Goal: Communication & Community: Answer question/provide support

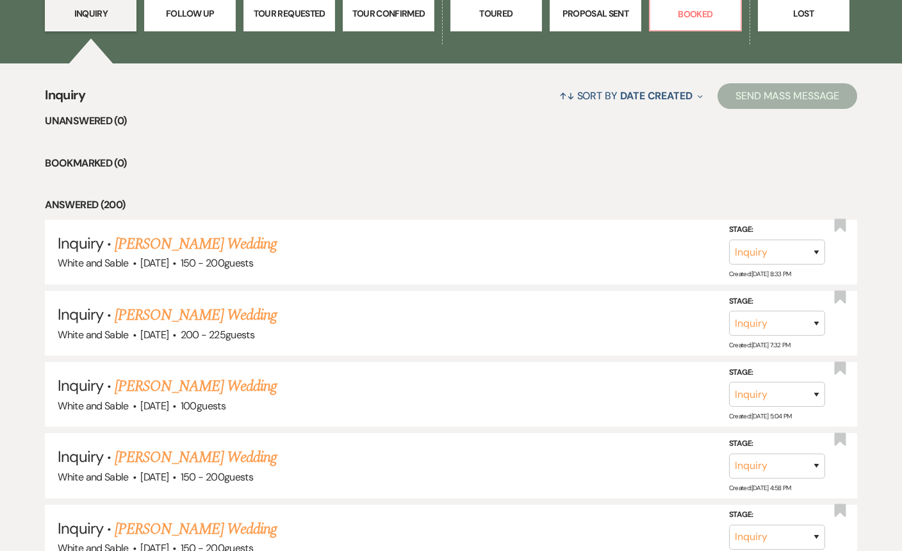
scroll to position [445, 0]
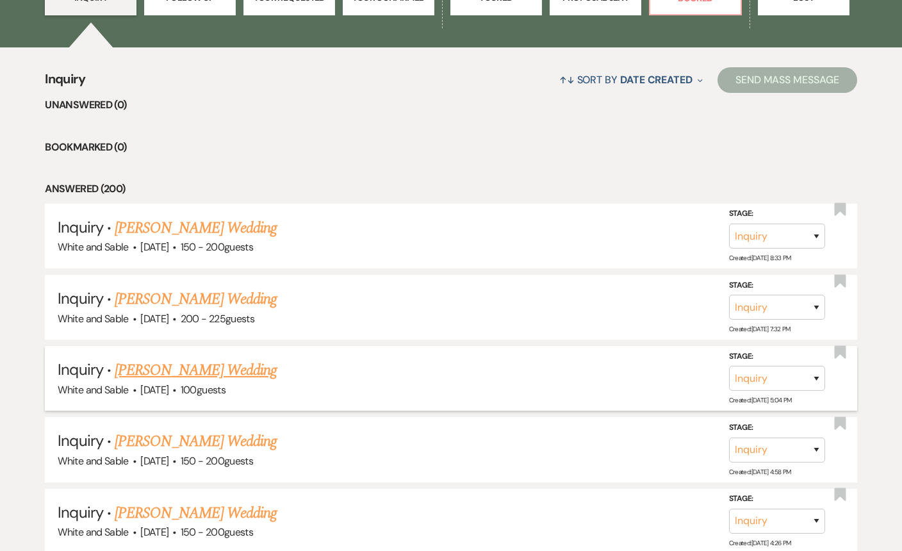
click at [210, 375] on link "[PERSON_NAME] Wedding" at bounding box center [196, 370] width 162 height 23
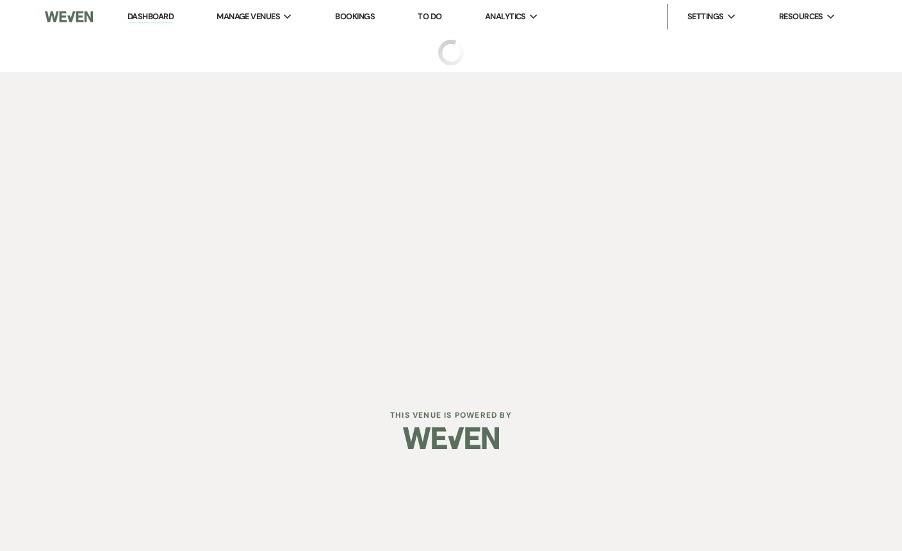
select select "5"
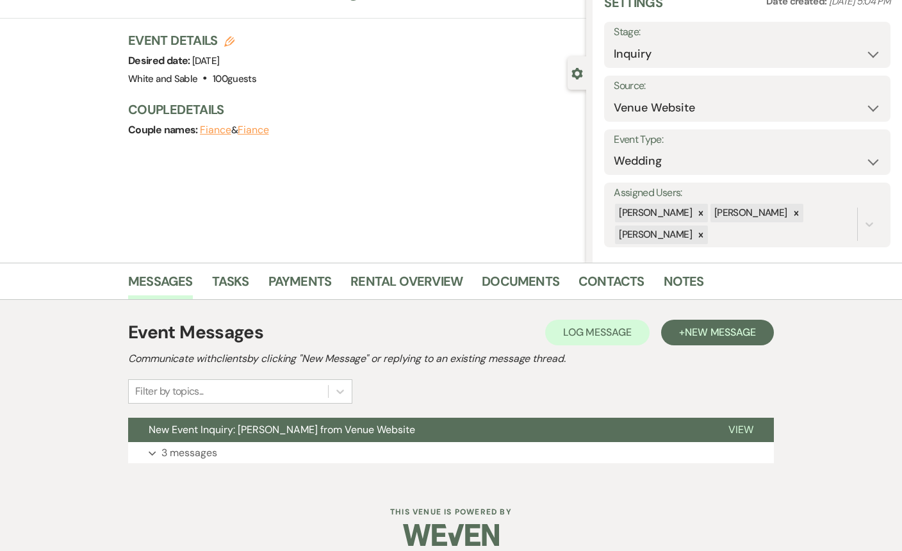
scroll to position [73, 0]
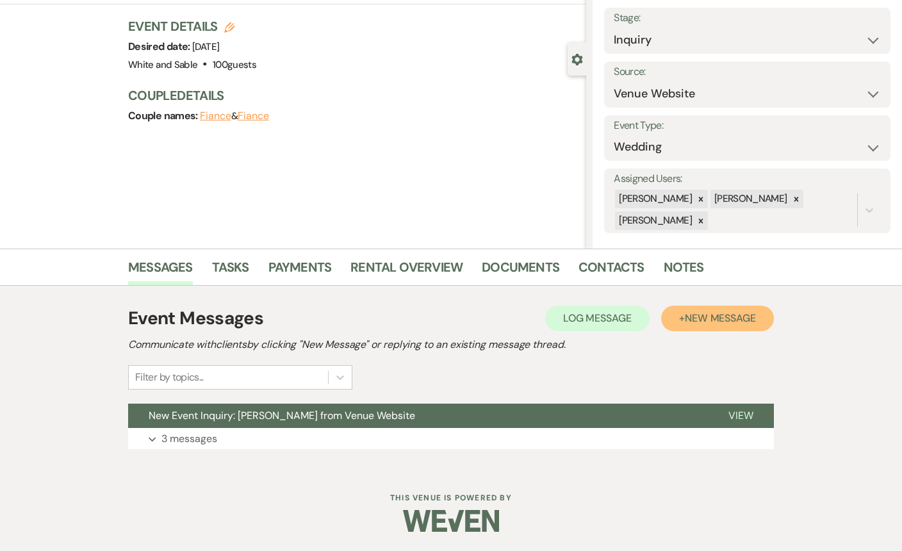
click at [682, 322] on button "+ New Message" at bounding box center [717, 319] width 113 height 26
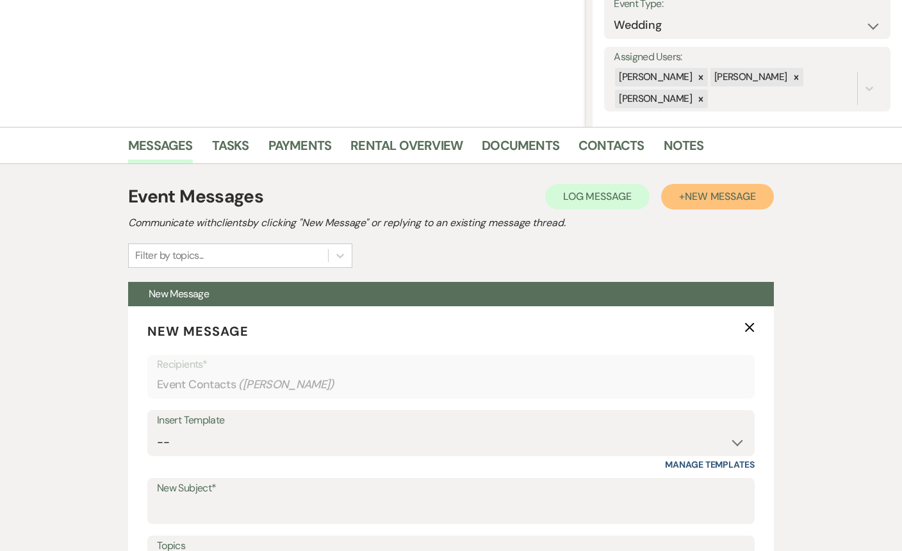
scroll to position [292, 0]
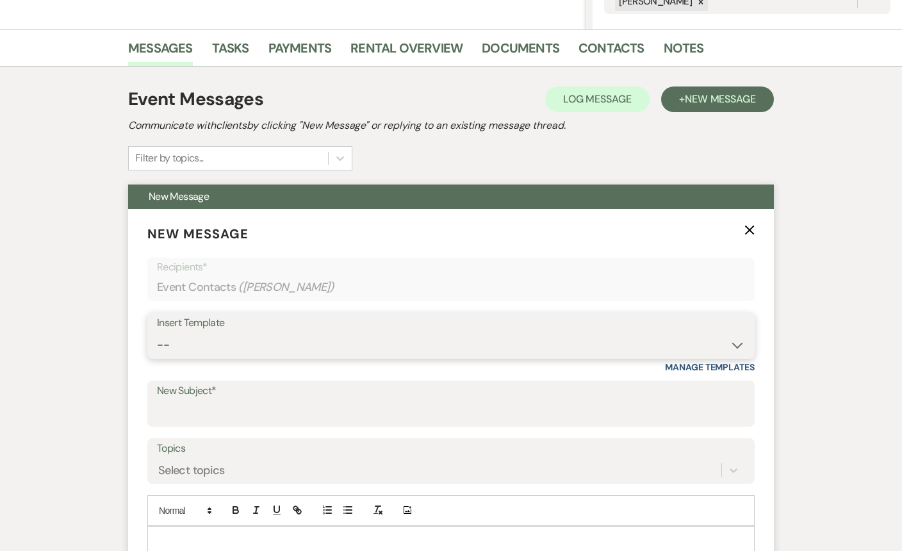
click at [281, 345] on select "-- Inquiry Response (Venue Guide) Schedule - Venue Tour Appt Confirmation Sched…" at bounding box center [451, 345] width 588 height 25
select select "3324"
type input "White & Sable Tour Confirmation"
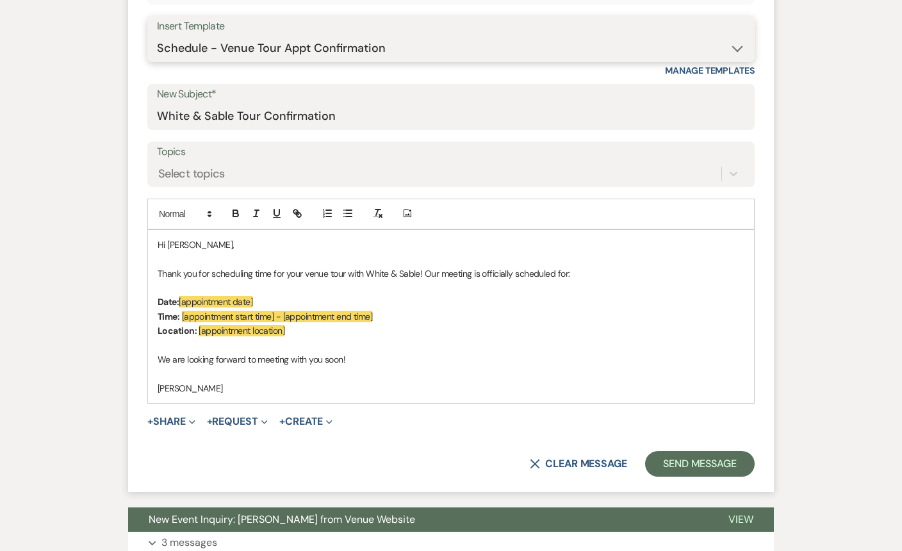
scroll to position [590, 0]
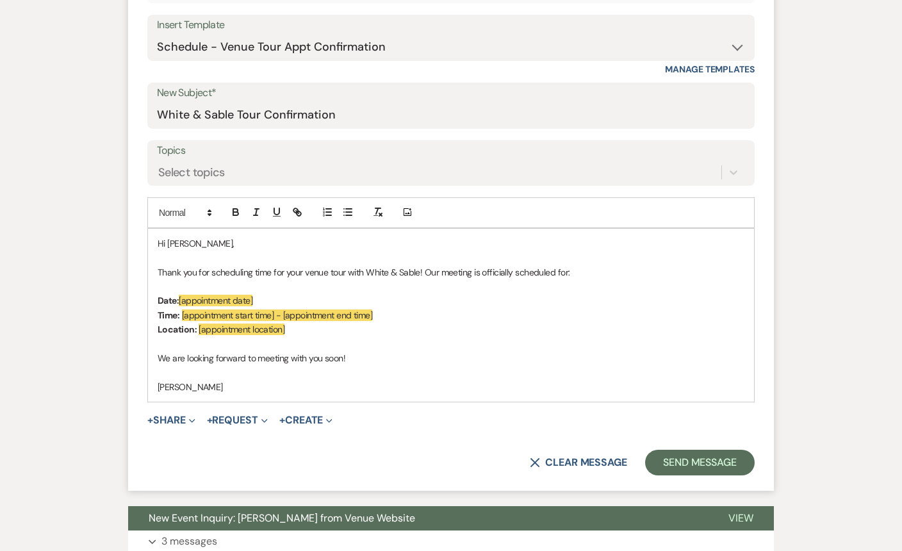
click at [307, 271] on span "Thank you for scheduling time for your venue tour with White & Sable! Our meeti…" at bounding box center [364, 273] width 412 height 12
drag, startPoint x: 263, startPoint y: 302, endPoint x: 181, endPoint y: 301, distance: 82.0
click at [181, 301] on p "Date: [appointment date]" at bounding box center [451, 300] width 587 height 14
drag, startPoint x: 386, startPoint y: 313, endPoint x: 181, endPoint y: 312, distance: 204.4
click at [181, 312] on p "Time: [appointment start time] - [appointment end time]" at bounding box center [451, 315] width 587 height 14
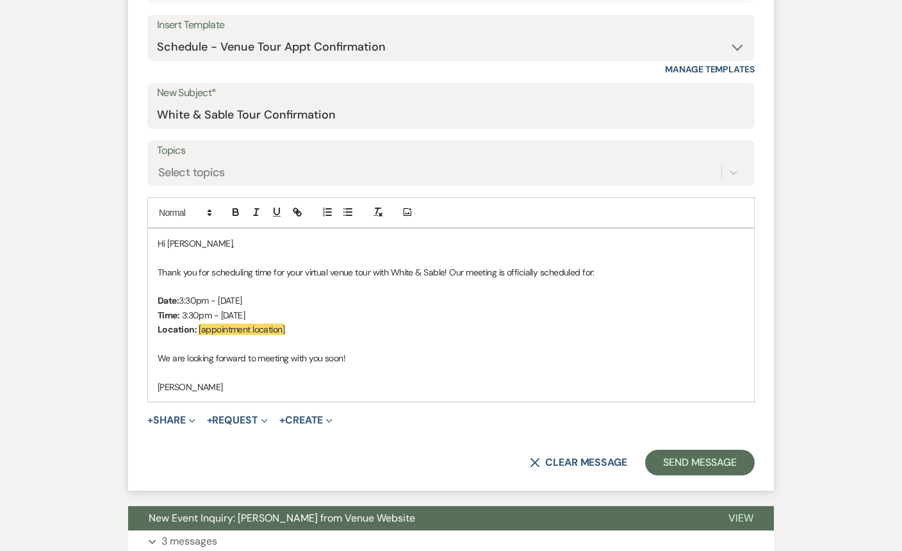
drag, startPoint x: 324, startPoint y: 317, endPoint x: 216, endPoint y: 313, distance: 108.3
click at [216, 313] on p "Time: 3:30pm - [DATE]" at bounding box center [451, 315] width 587 height 14
drag, startPoint x: 219, startPoint y: 300, endPoint x: 182, endPoint y: 297, distance: 36.7
click at [182, 297] on p "Date: 3:30pm - [DATE]" at bounding box center [451, 300] width 587 height 14
click at [293, 323] on p "Location: [appointment location]" at bounding box center [451, 329] width 587 height 14
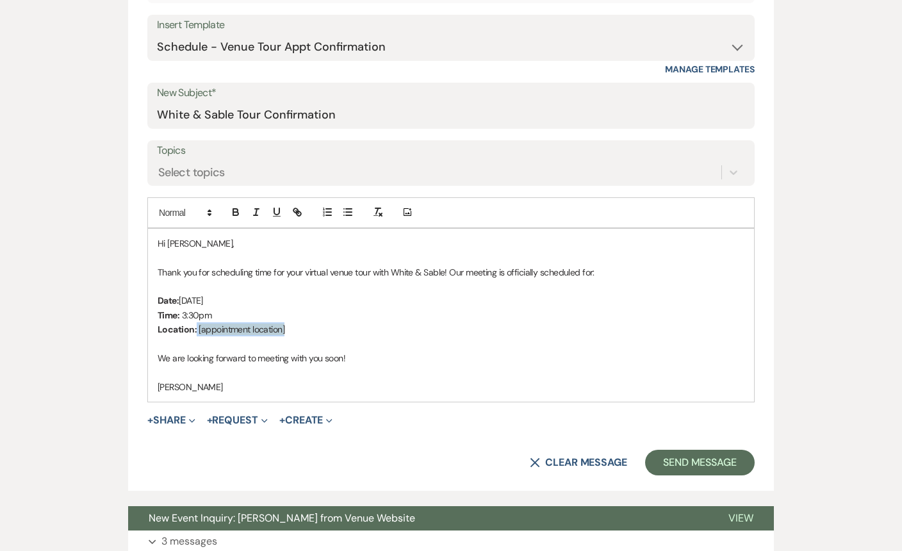
drag, startPoint x: 296, startPoint y: 329, endPoint x: 195, endPoint y: 329, distance: 100.6
click at [195, 329] on p "Location: [appointment location]" at bounding box center [451, 329] width 587 height 14
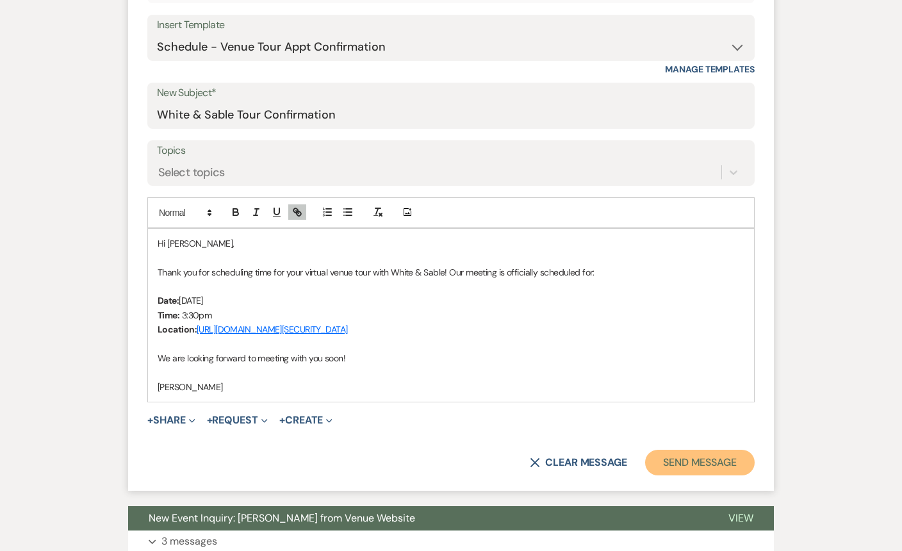
click at [695, 461] on button "Send Message" at bounding box center [700, 463] width 110 height 26
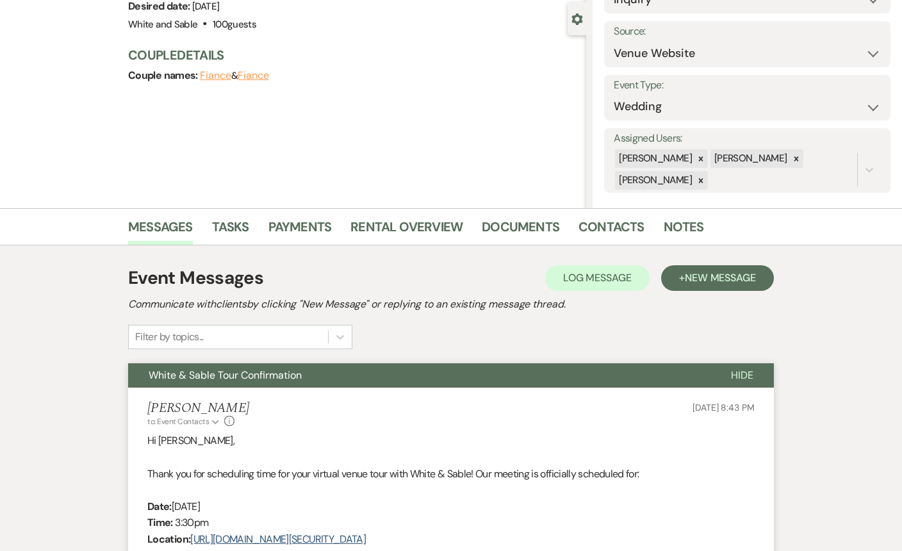
scroll to position [0, 0]
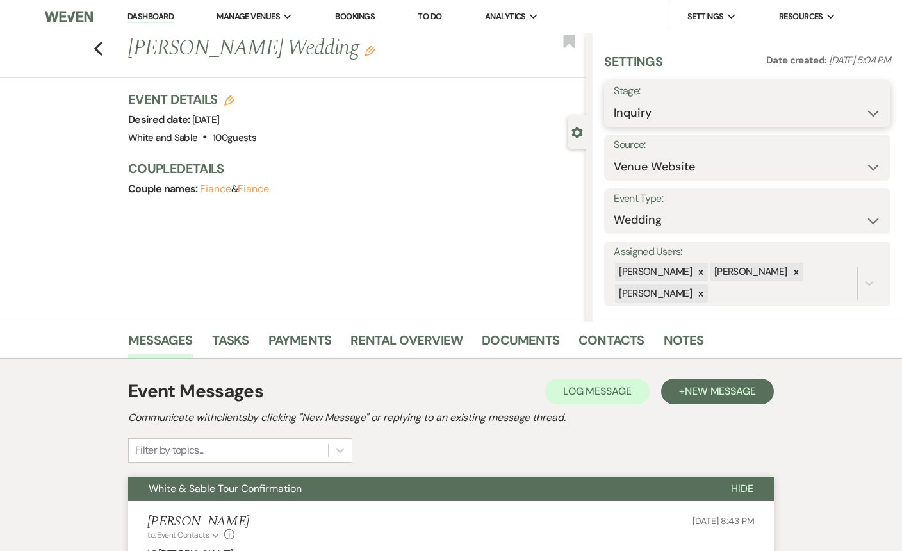
click at [627, 104] on select "Inquiry Follow Up Tour Requested Tour Confirmed Toured Proposal Sent Booked Lost" at bounding box center [747, 113] width 267 height 25
select select "4"
click at [862, 115] on button "Save" at bounding box center [860, 104] width 60 height 26
click at [95, 49] on use "button" at bounding box center [98, 49] width 8 height 14
select select "4"
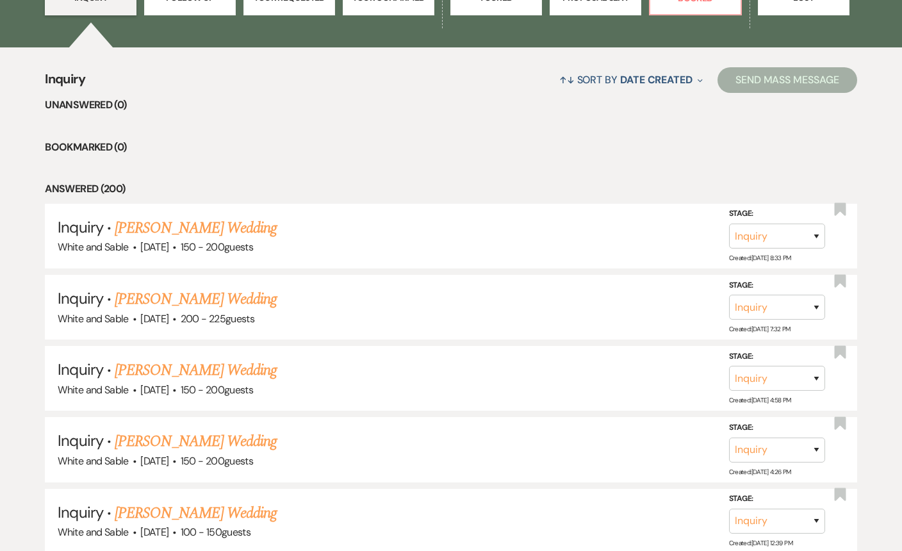
scroll to position [296, 0]
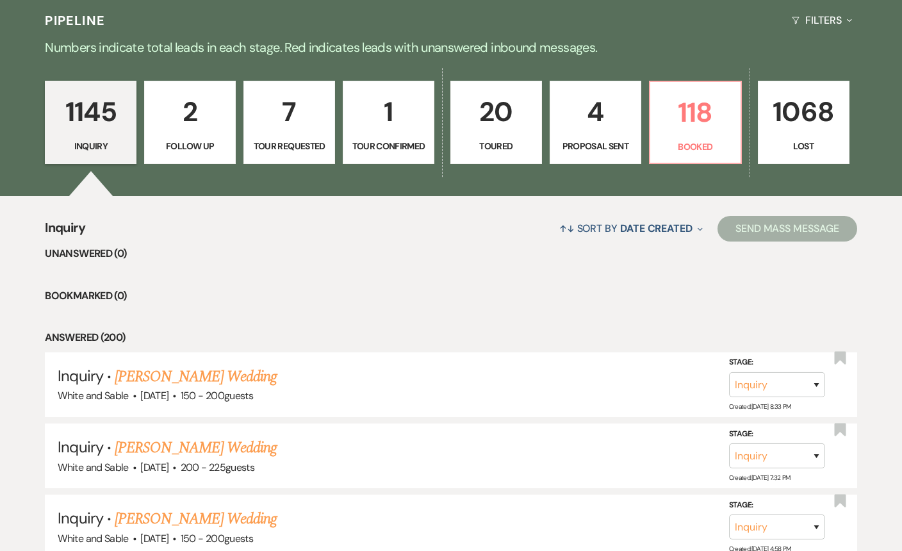
click at [203, 113] on p "2" at bounding box center [190, 111] width 75 height 43
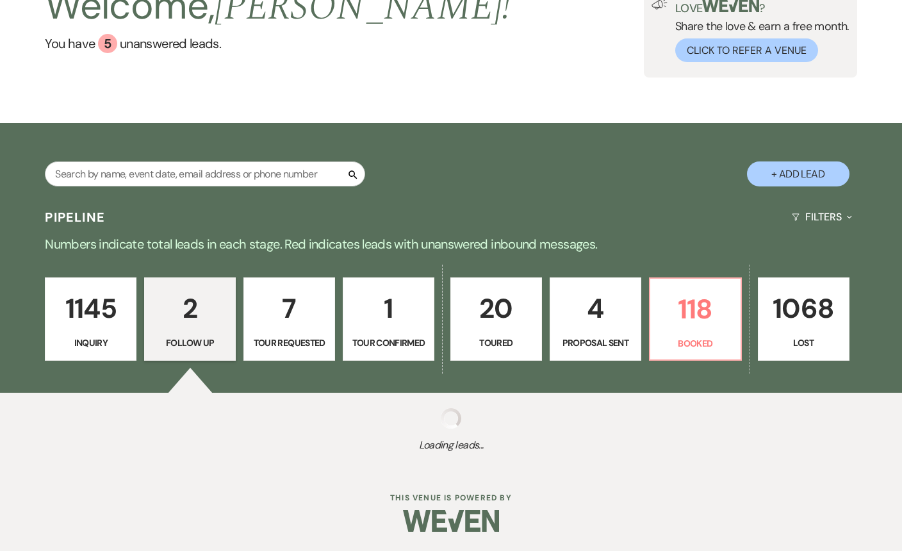
select select "9"
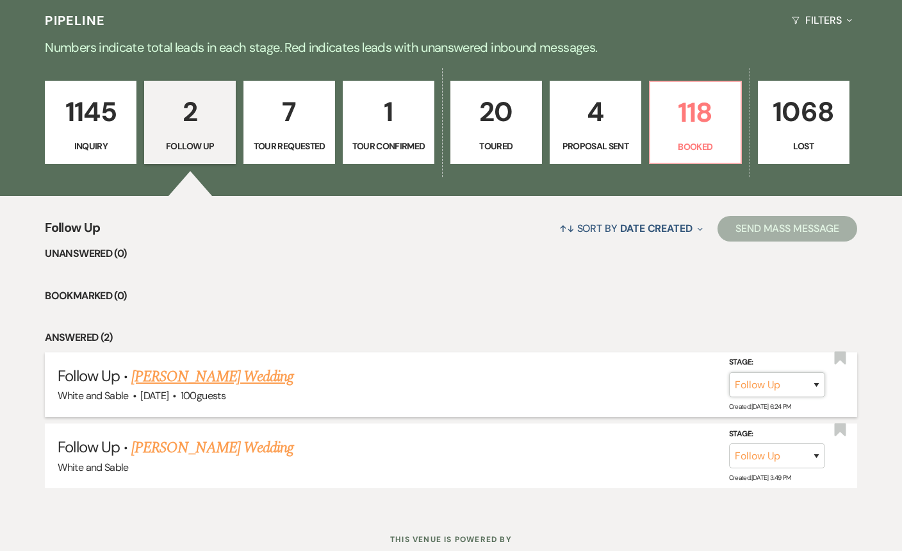
click at [803, 381] on select "Inquiry Follow Up Tour Requested Tour Confirmed Toured Proposal Sent Booked Lost" at bounding box center [777, 384] width 96 height 25
select select "8"
click at [809, 383] on button "Save" at bounding box center [800, 385] width 64 height 26
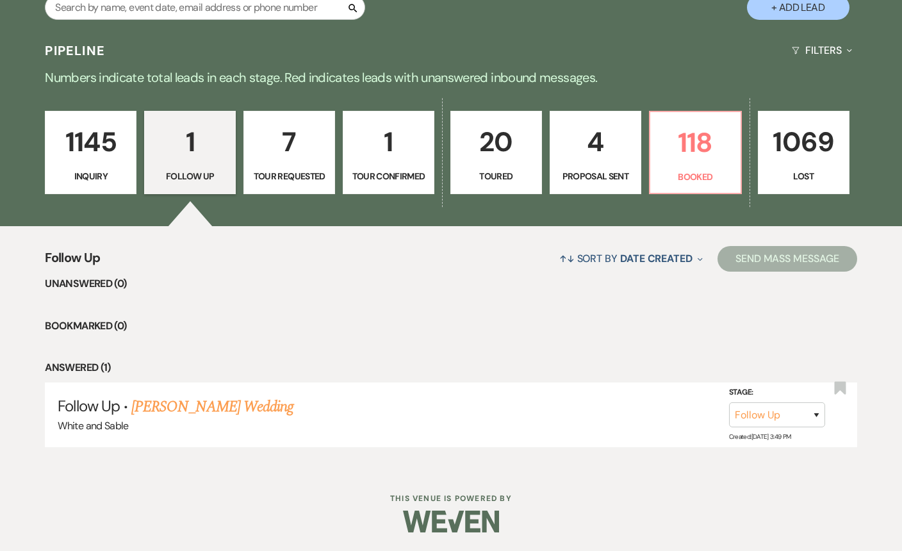
click at [60, 156] on p "1145" at bounding box center [90, 141] width 75 height 43
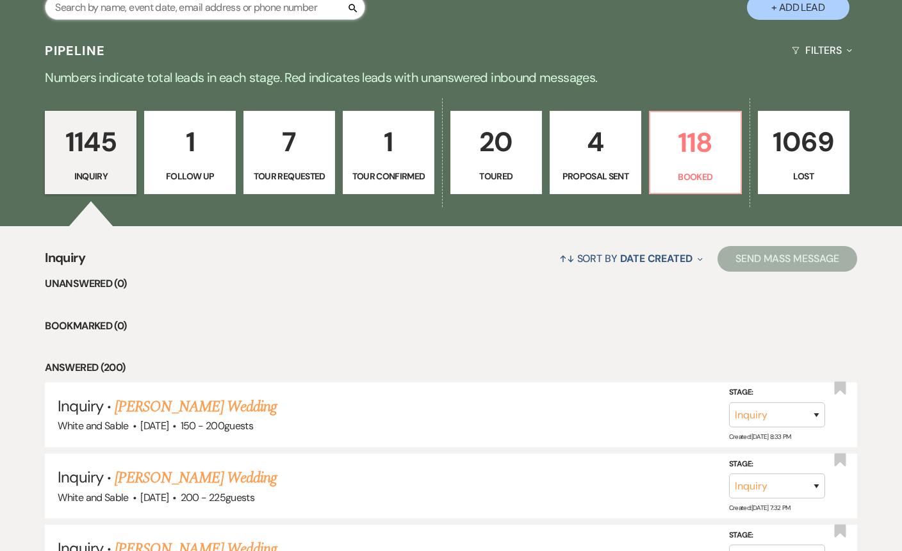
click at [212, 15] on input "text" at bounding box center [205, 7] width 320 height 25
type input "[PERSON_NAME]"
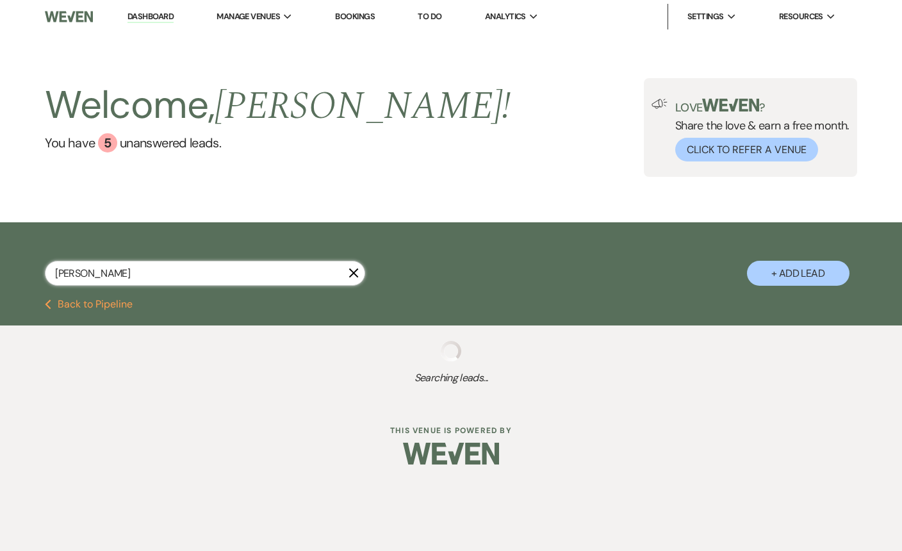
select select "8"
select select "4"
select select "8"
select select "2"
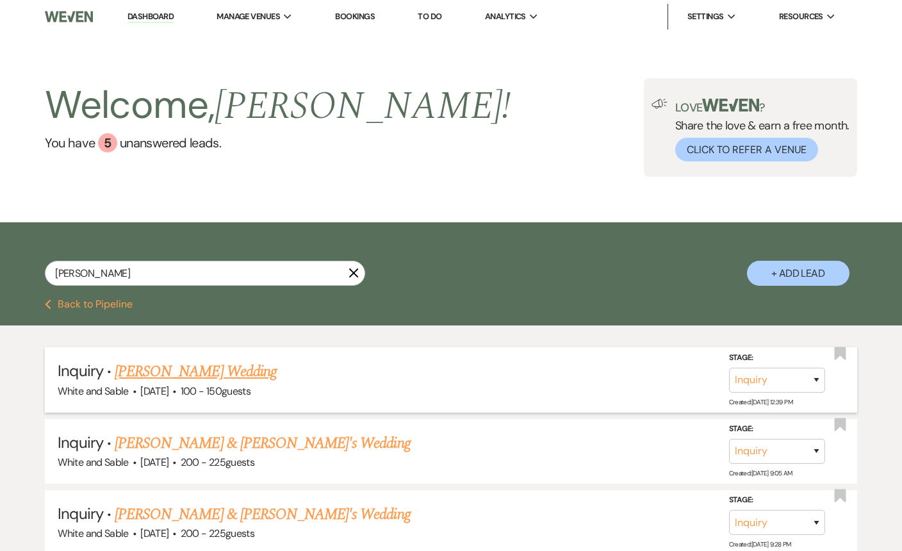
click at [136, 365] on link "[PERSON_NAME] Wedding" at bounding box center [196, 371] width 162 height 23
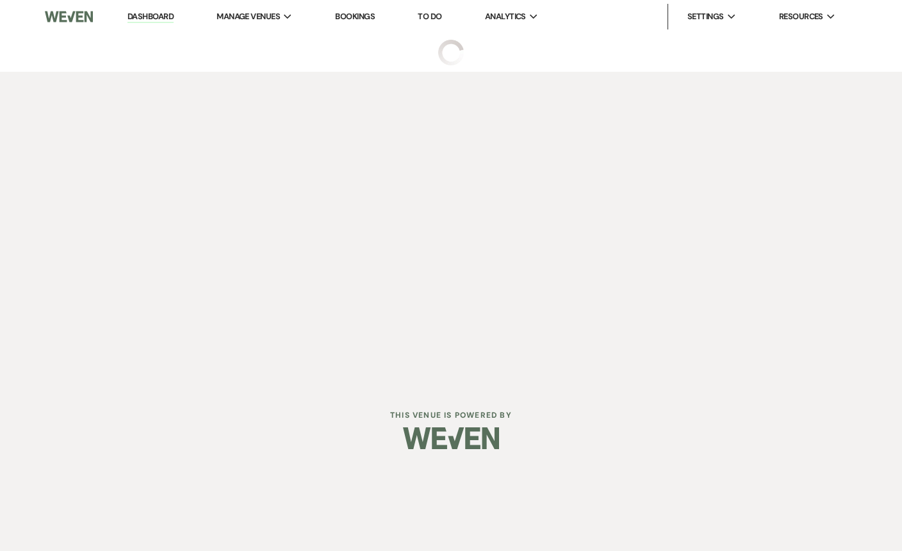
select select "5"
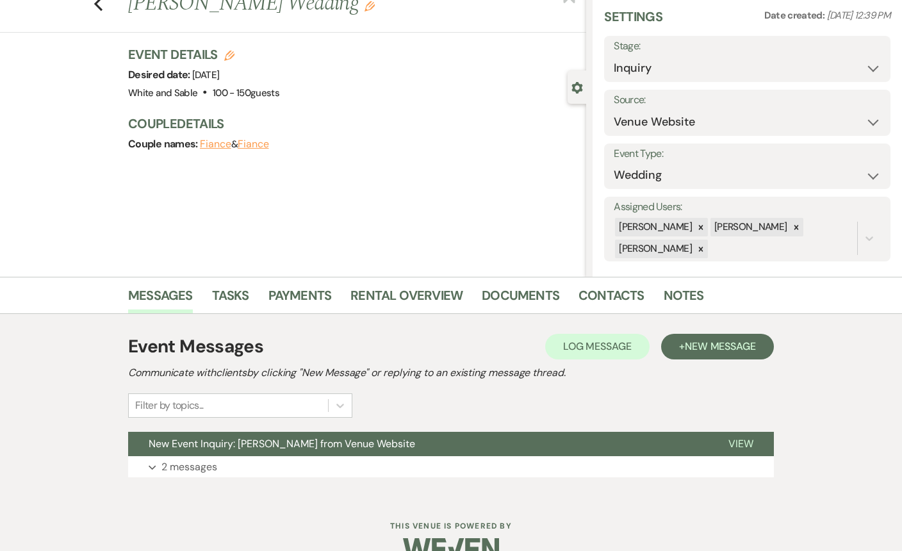
scroll to position [73, 0]
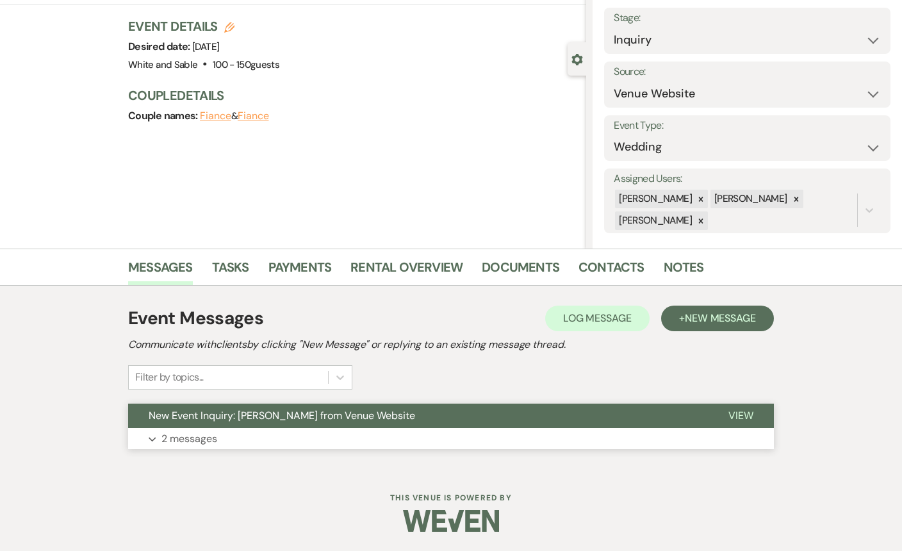
click at [226, 430] on button "Expand 2 messages" at bounding box center [451, 439] width 646 height 22
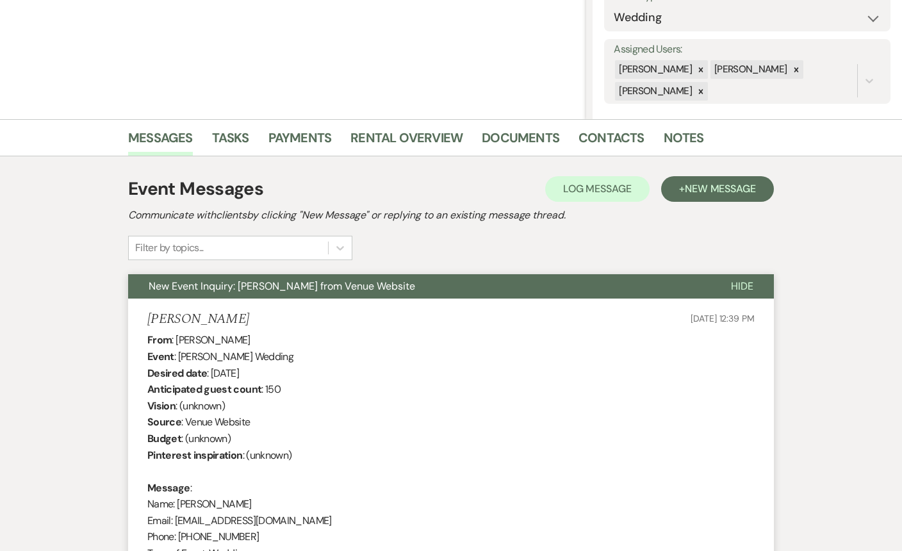
scroll to position [221, 0]
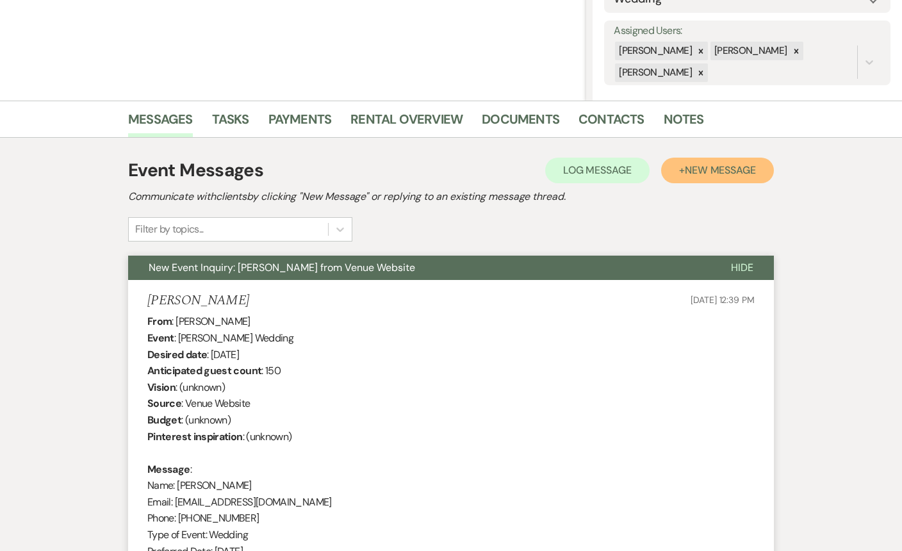
click at [694, 172] on span "New Message" at bounding box center [720, 169] width 71 height 13
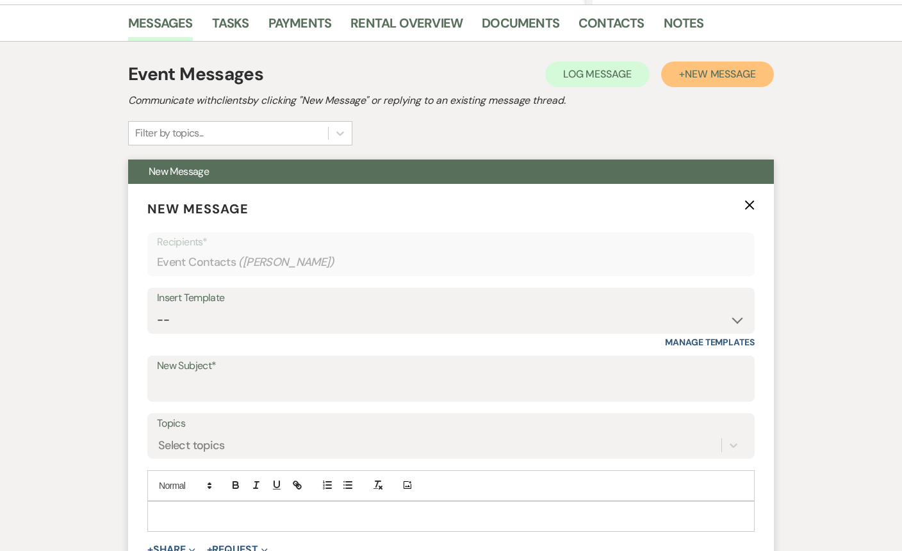
scroll to position [420, 0]
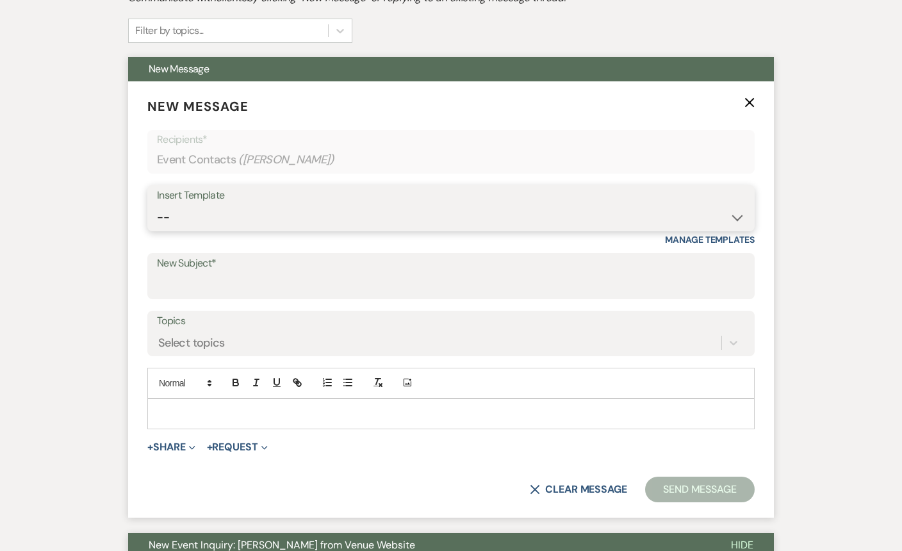
click at [298, 219] on select "-- Inquiry Response (Venue Guide) Schedule - Venue Tour Appt Confirmation Sched…" at bounding box center [451, 217] width 588 height 25
select select "3327"
type input "Your upcoming virtual tour with White & Sable!"
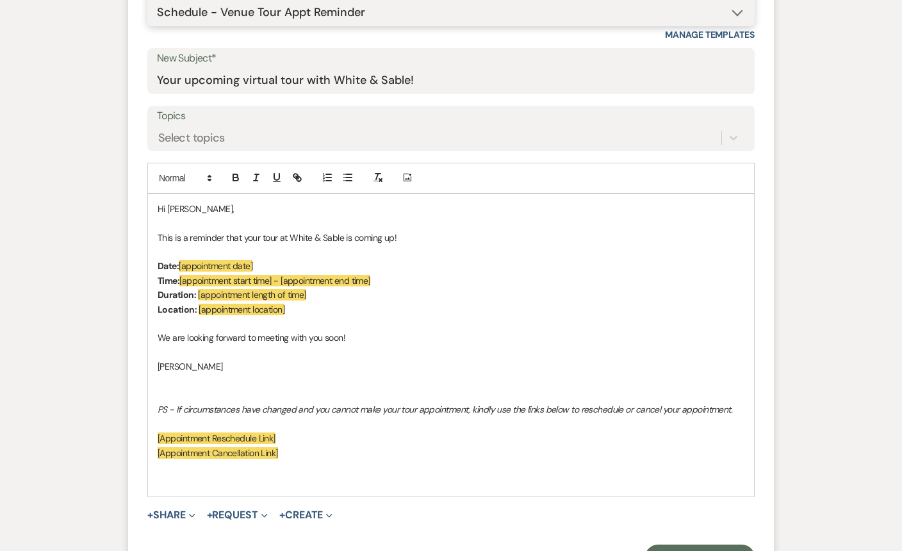
scroll to position [644, 0]
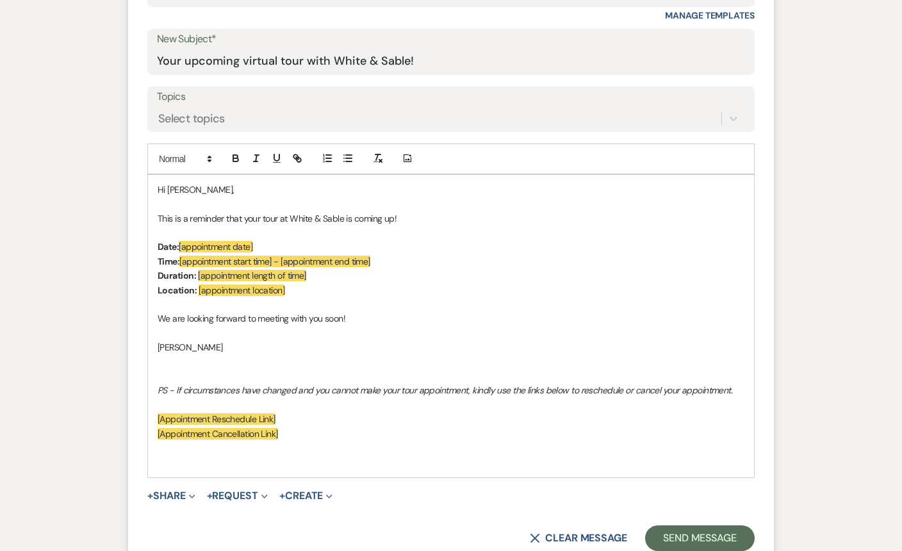
click at [343, 206] on p at bounding box center [451, 204] width 587 height 14
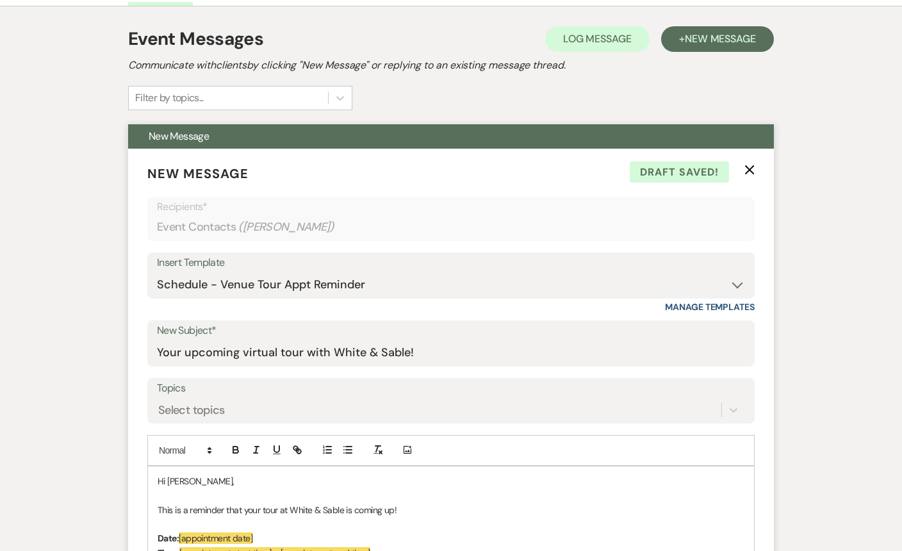
scroll to position [409, 0]
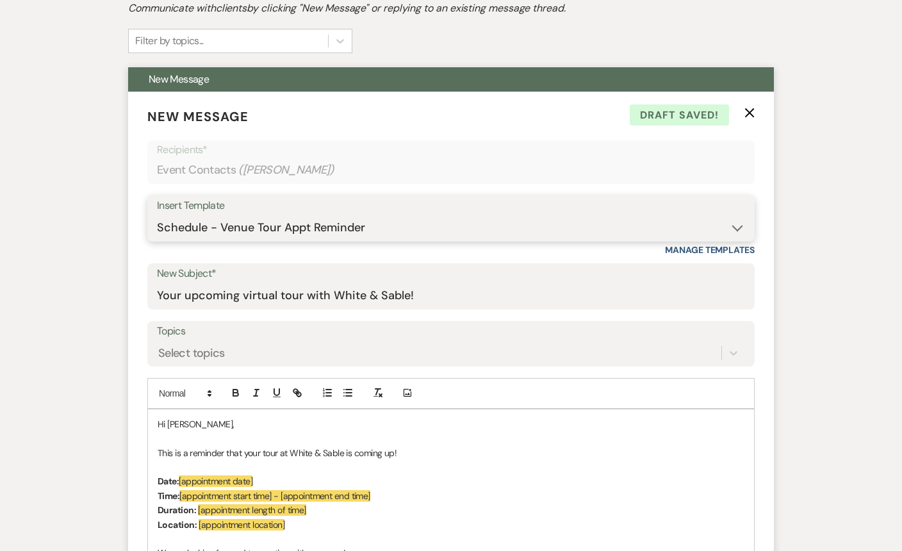
click at [276, 224] on select "-- Inquiry Response (Venue Guide) Schedule - Venue Tour Appt Confirmation Sched…" at bounding box center [451, 227] width 588 height 25
select select "3324"
type input "White & Sable Tour Confirmation"
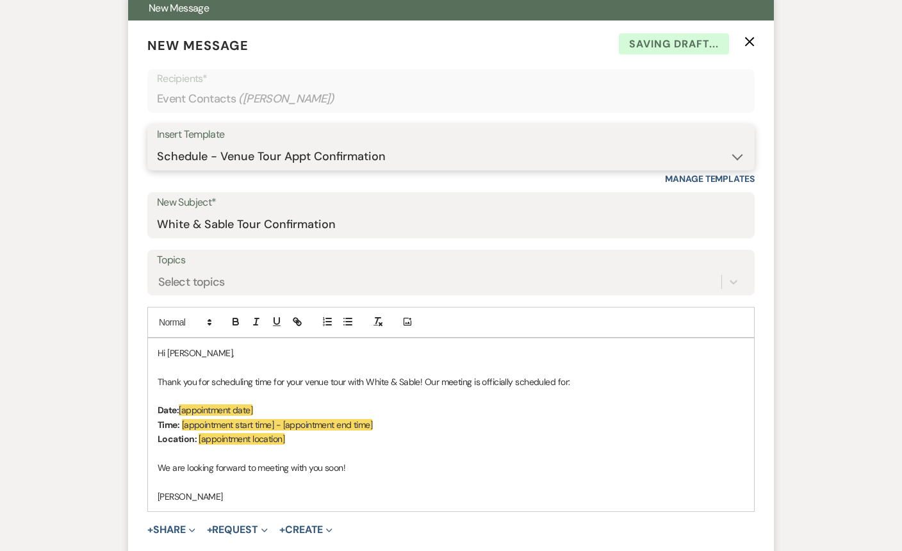
scroll to position [579, 0]
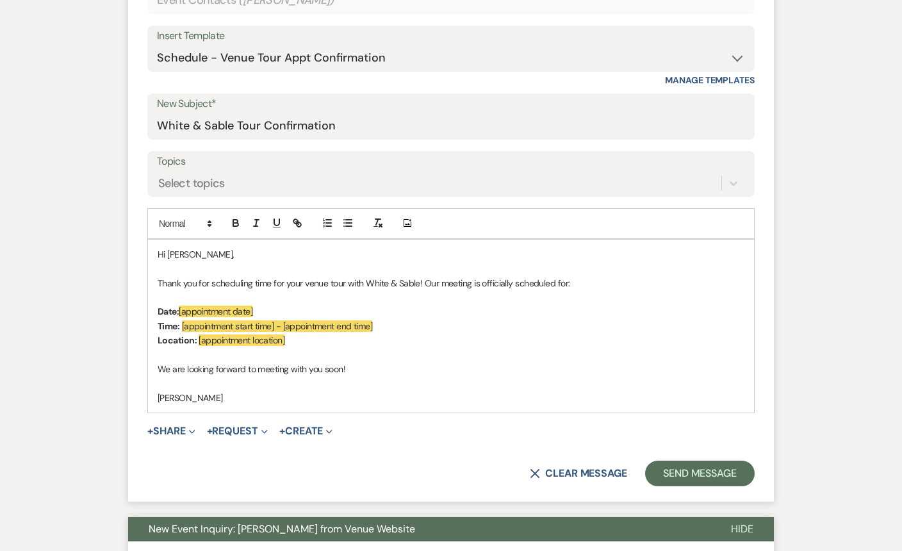
click at [305, 282] on span "Thank you for scheduling time for your venue tour with White & Sable! Our meeti…" at bounding box center [364, 283] width 412 height 12
click at [268, 306] on p "Date: [appointment date]" at bounding box center [451, 311] width 587 height 14
drag, startPoint x: 268, startPoint y: 306, endPoint x: 188, endPoint y: 308, distance: 80.1
click at [188, 308] on p "Date: [appointment date]" at bounding box center [451, 311] width 587 height 14
drag, startPoint x: 407, startPoint y: 326, endPoint x: 184, endPoint y: 325, distance: 223.0
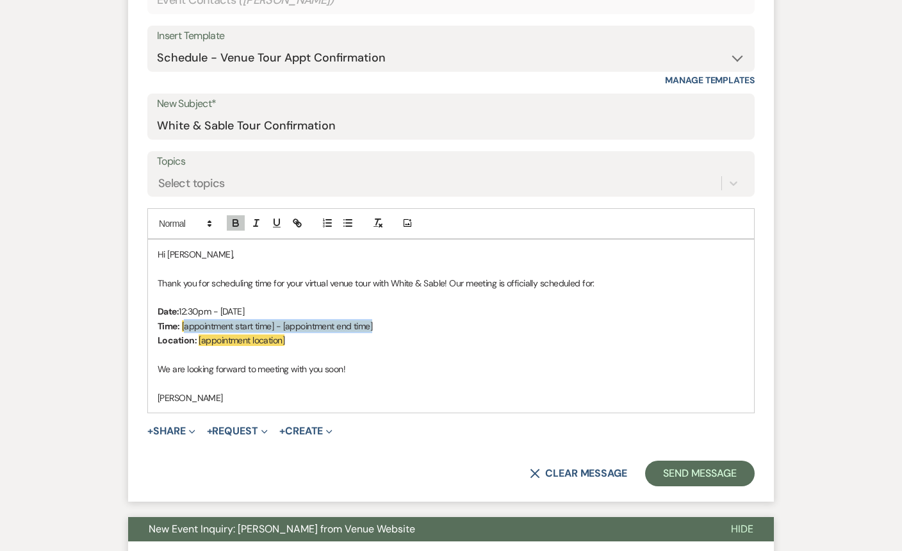
click at [184, 325] on p "Time: [appointment start time] - [appointment end time]" at bounding box center [451, 326] width 587 height 14
drag, startPoint x: 330, startPoint y: 333, endPoint x: 250, endPoint y: 327, distance: 80.4
click at [250, 327] on div "Hi [PERSON_NAME], Thank you for scheduling time for your virtual venue tour wit…" at bounding box center [451, 326] width 606 height 173
click at [306, 349] on p at bounding box center [451, 355] width 587 height 14
click at [316, 344] on p "Location: [appointment location]" at bounding box center [451, 340] width 587 height 14
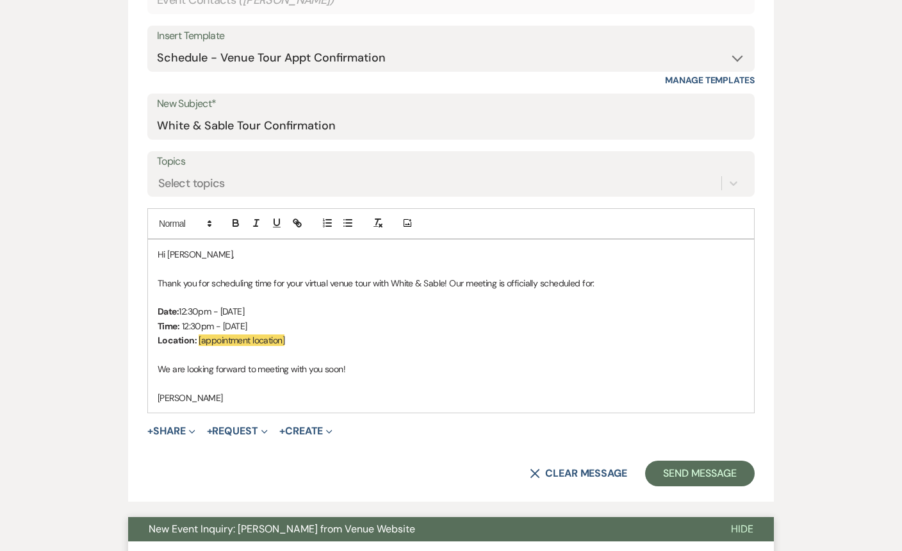
drag, startPoint x: 319, startPoint y: 329, endPoint x: 213, endPoint y: 329, distance: 106.4
click at [213, 329] on p "Time: 12:30pm - [DATE]" at bounding box center [451, 326] width 587 height 14
drag, startPoint x: 221, startPoint y: 311, endPoint x: 181, endPoint y: 313, distance: 39.8
click at [181, 313] on p "Date: 12:30pm - [DATE]" at bounding box center [451, 311] width 587 height 14
drag, startPoint x: 292, startPoint y: 345, endPoint x: 198, endPoint y: 343, distance: 94.2
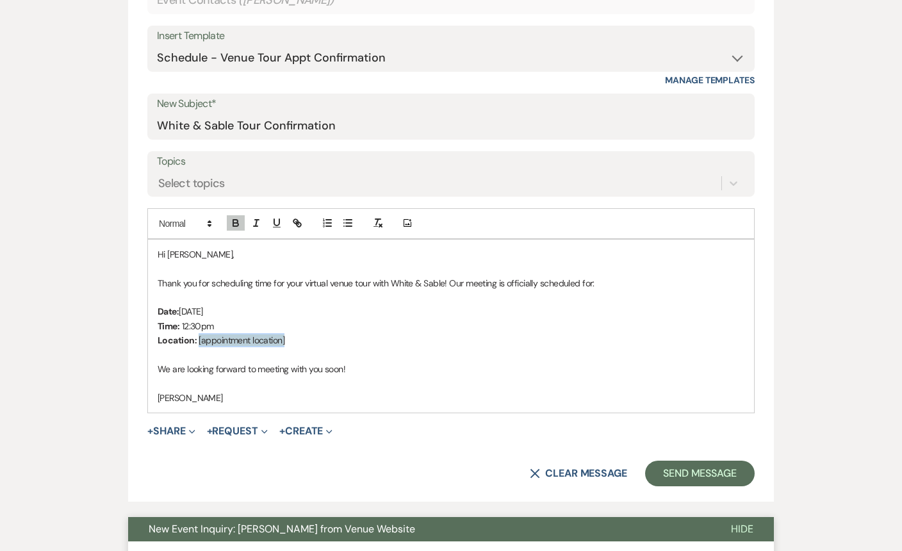
click at [198, 343] on p "Location: [appointment location]" at bounding box center [451, 340] width 587 height 14
click at [330, 370] on span "We are looking forward to meeting with you soon!" at bounding box center [252, 369] width 188 height 12
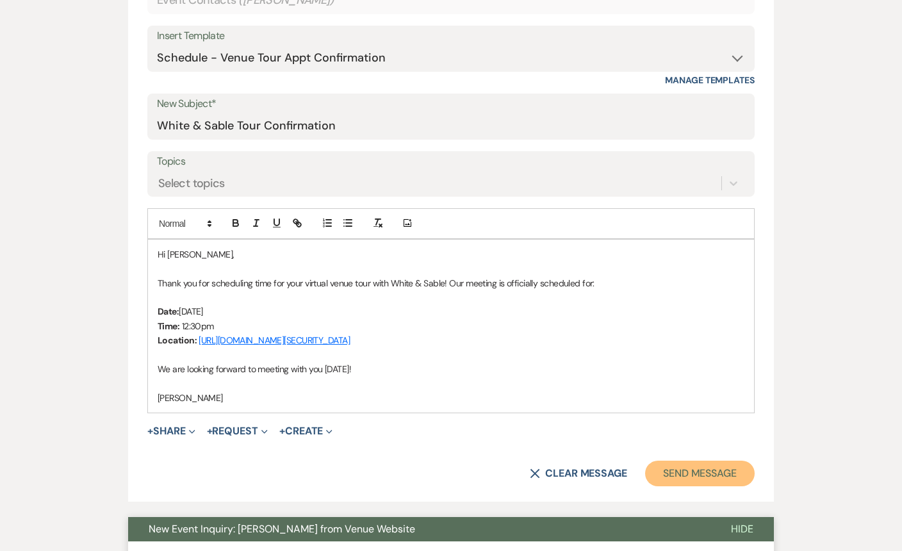
click at [707, 469] on button "Send Message" at bounding box center [700, 474] width 110 height 26
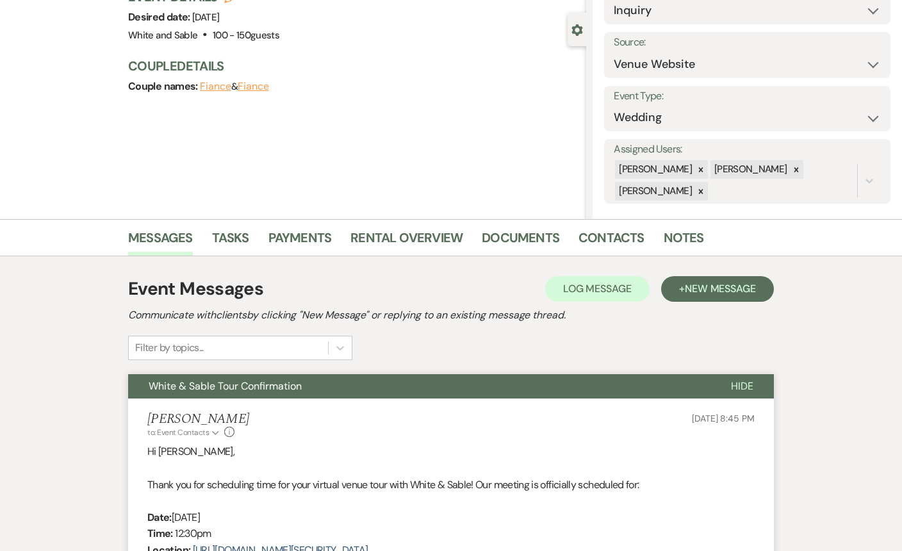
scroll to position [0, 0]
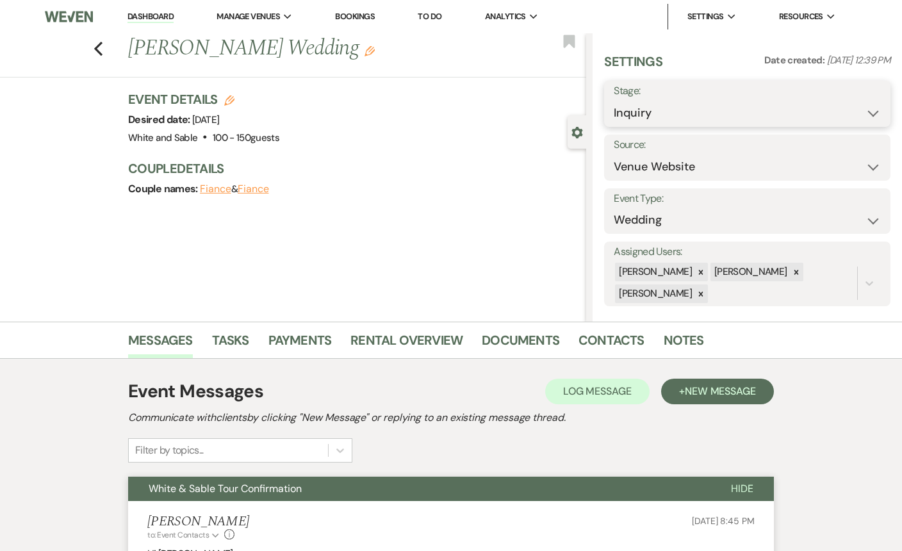
click at [657, 114] on select "Inquiry Follow Up Tour Requested Tour Confirmed Toured Proposal Sent Booked Lost" at bounding box center [747, 113] width 267 height 25
select select "4"
click at [850, 101] on button "Save" at bounding box center [860, 104] width 60 height 26
click at [564, 40] on use "button" at bounding box center [570, 41] width 12 height 13
click at [99, 43] on icon "Previous" at bounding box center [99, 48] width 10 height 15
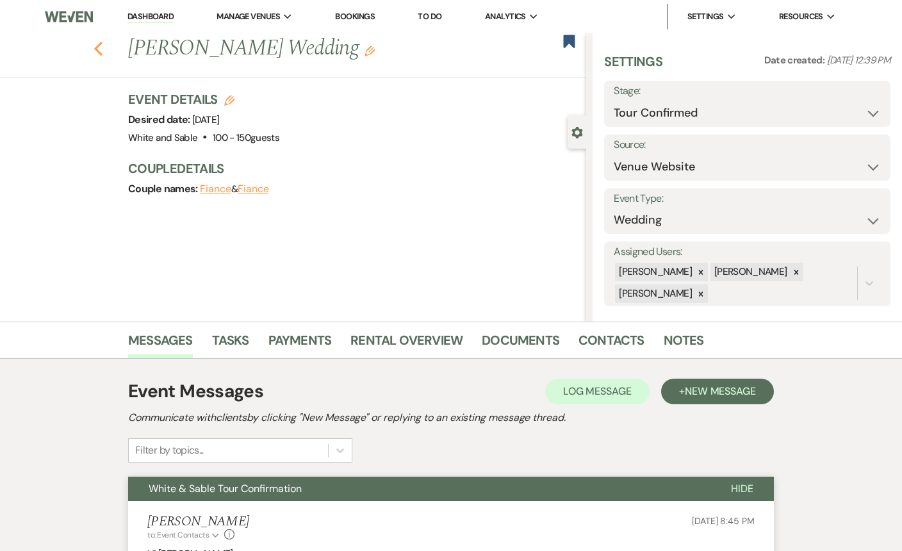
select select "4"
select select "8"
select select "4"
select select "8"
select select "2"
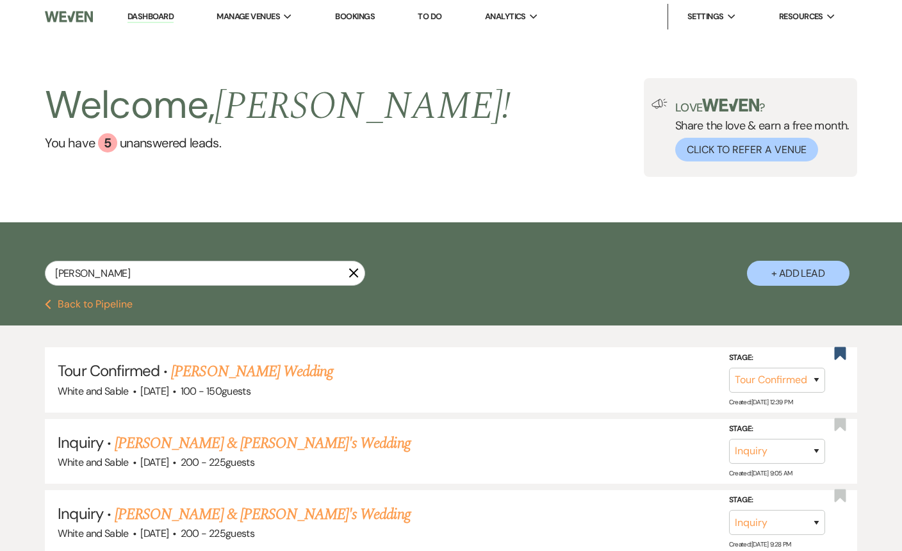
click at [352, 272] on icon "X" at bounding box center [354, 273] width 10 height 10
select select "4"
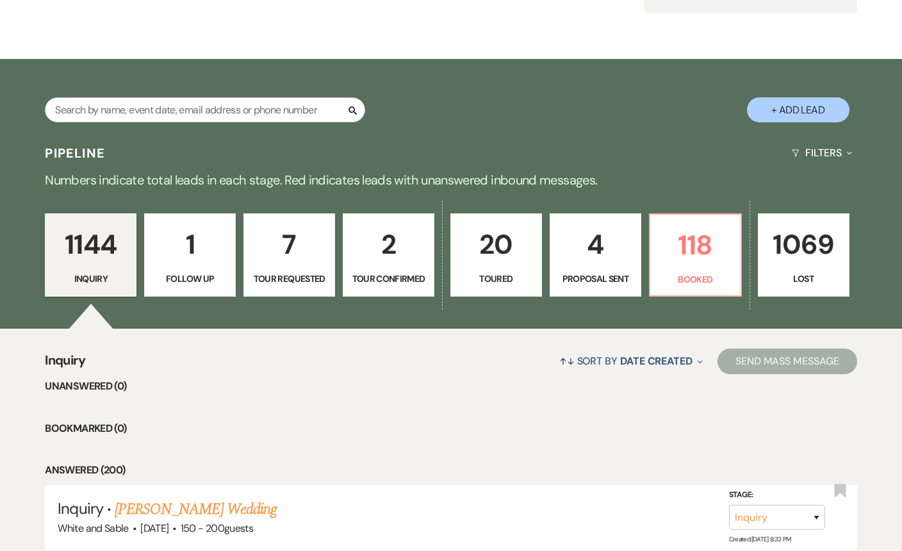
scroll to position [110, 0]
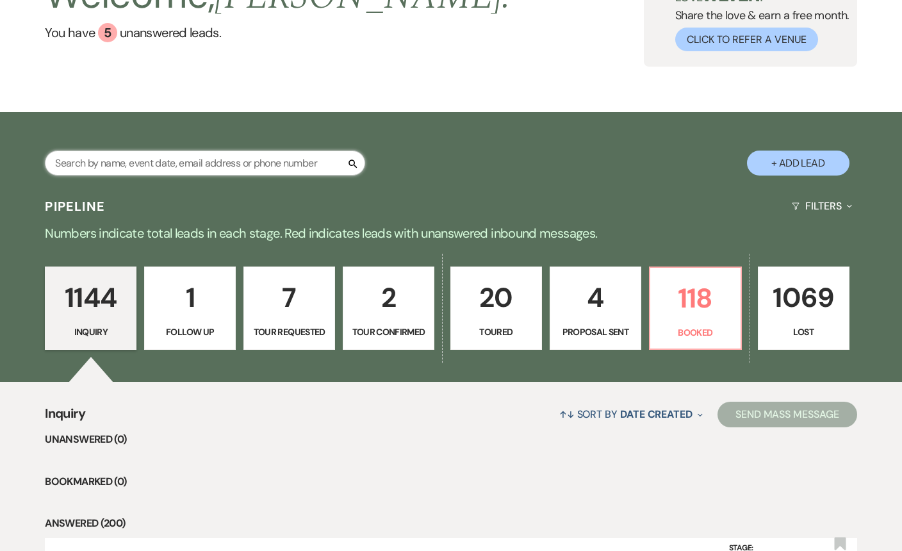
click at [244, 164] on input "text" at bounding box center [205, 163] width 320 height 25
type input "qual"
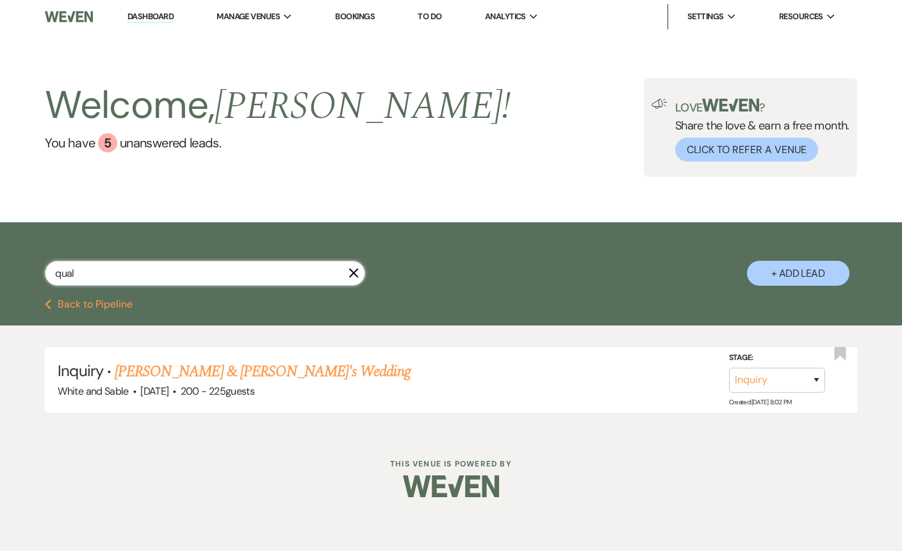
click at [356, 267] on input "qual" at bounding box center [205, 273] width 320 height 25
click at [355, 278] on icon "X" at bounding box center [354, 273] width 10 height 10
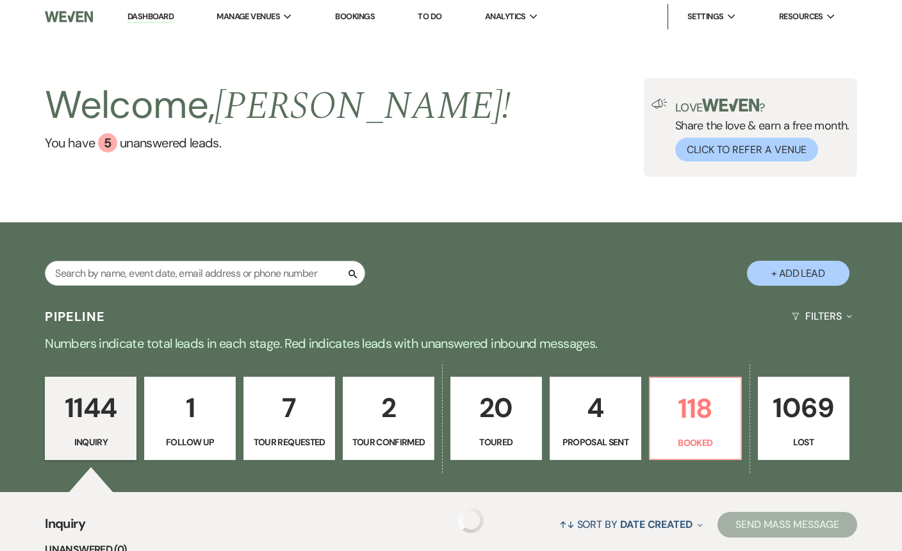
scroll to position [110, 0]
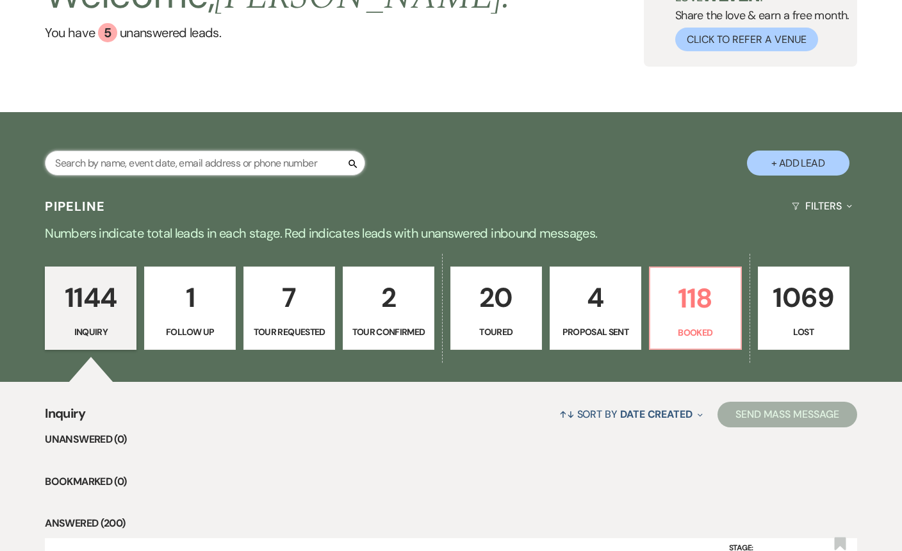
click at [229, 171] on input "text" at bounding box center [205, 163] width 320 height 25
paste input "[EMAIL_ADDRESS][DOMAIN_NAME]"
type input "[EMAIL_ADDRESS][DOMAIN_NAME]"
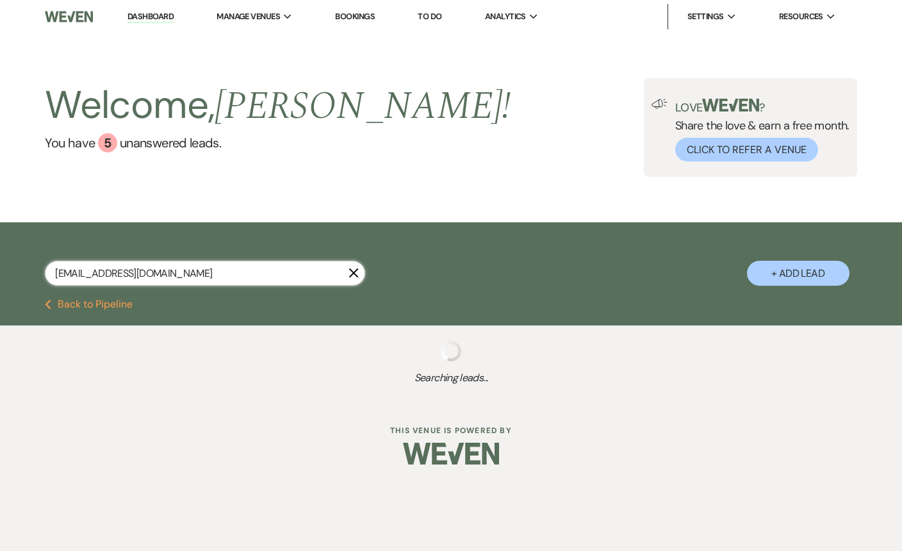
select select "8"
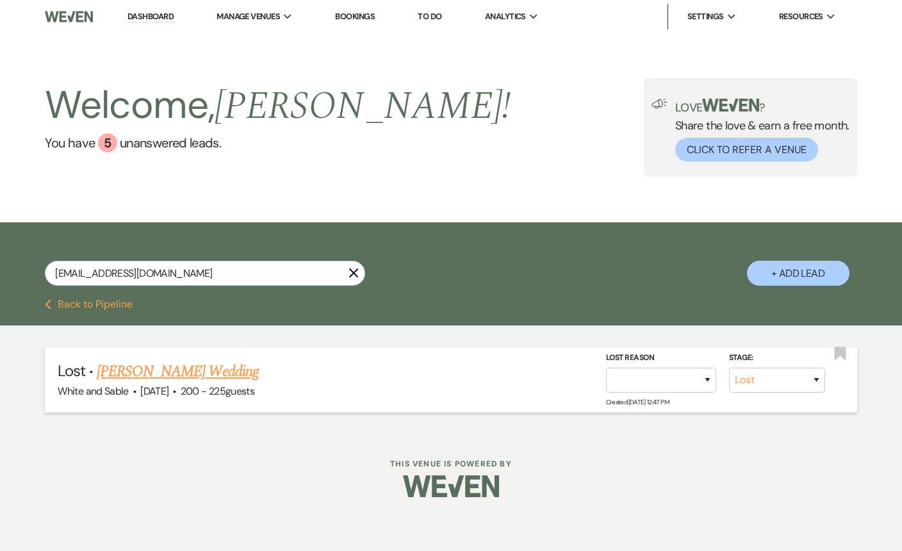
click at [190, 365] on link "[PERSON_NAME] Wedding" at bounding box center [178, 371] width 162 height 23
select select "8"
select select "5"
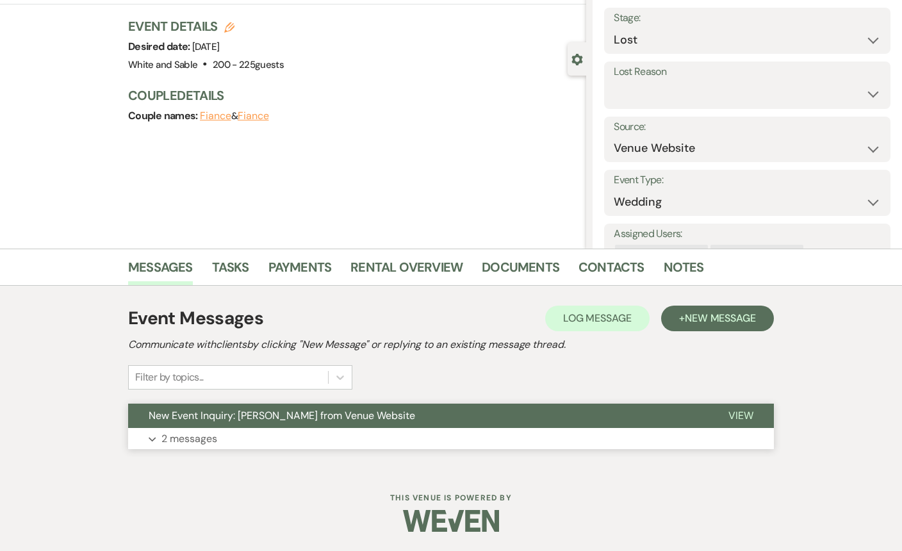
click at [199, 420] on span "New Event Inquiry: [PERSON_NAME] from Venue Website" at bounding box center [282, 415] width 267 height 13
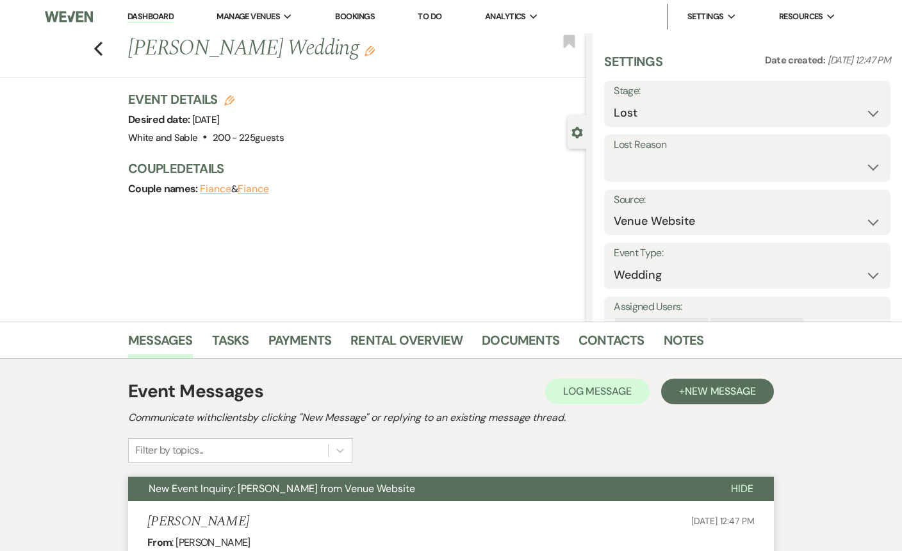
click at [610, 450] on div "Event Messages Log Log Message + New Message Communicate with clients by clicki…" at bounding box center [451, 420] width 646 height 85
click at [685, 395] on span "New Message" at bounding box center [720, 390] width 71 height 13
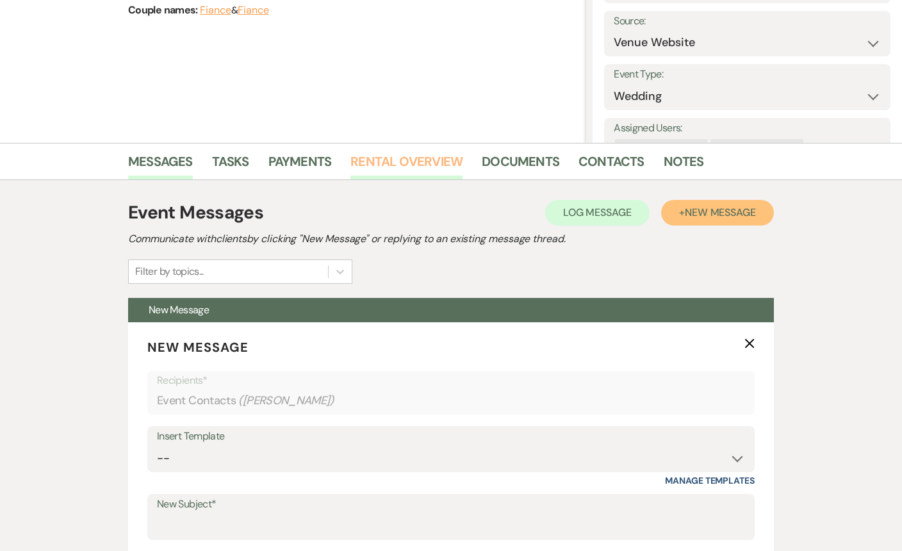
scroll to position [183, 0]
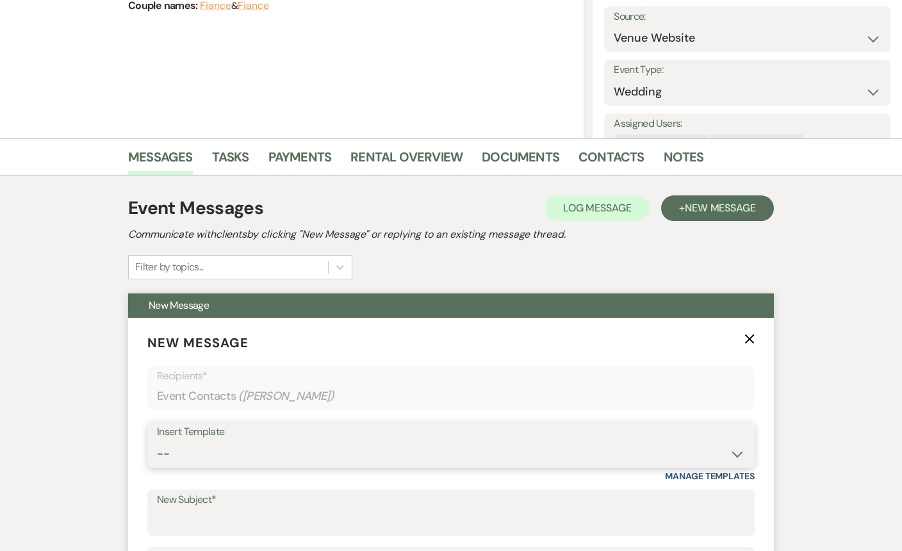
click at [309, 455] on select "-- Inquiry Response (Venue Guide) Schedule - Venue Tour Appt Confirmation Sched…" at bounding box center [451, 453] width 588 height 25
select select "5757"
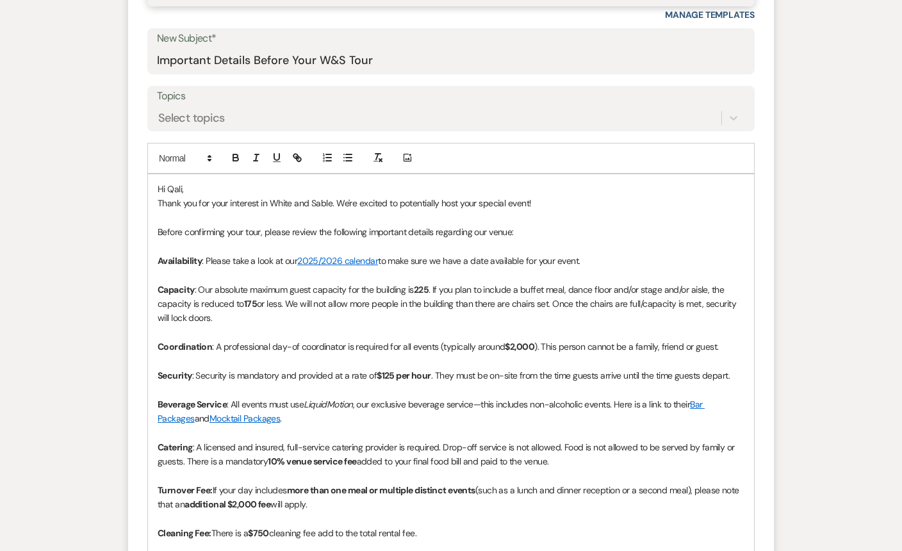
scroll to position [646, 0]
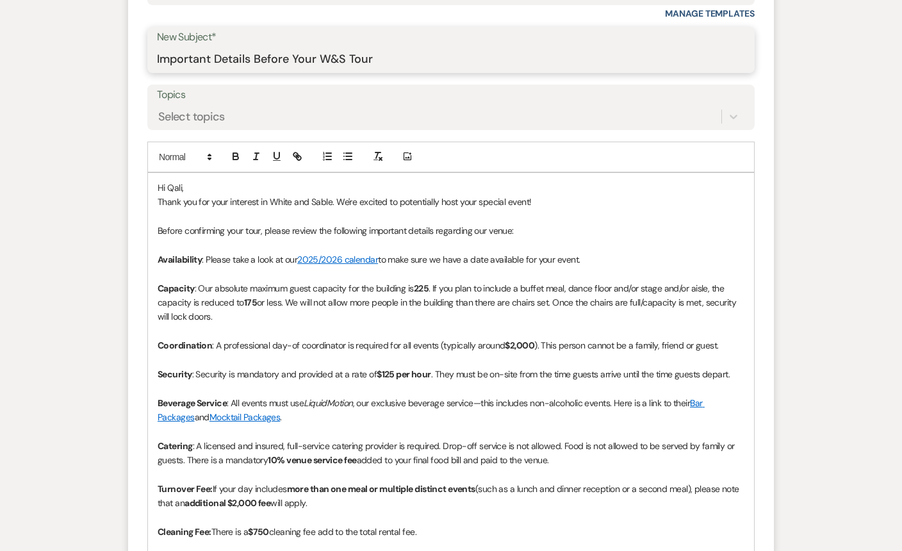
click at [409, 70] on input "Important Details Before Your W&S Tour" at bounding box center [451, 59] width 588 height 25
type input "Important Details Before Your W&S Tour - MUST CONFIRM"
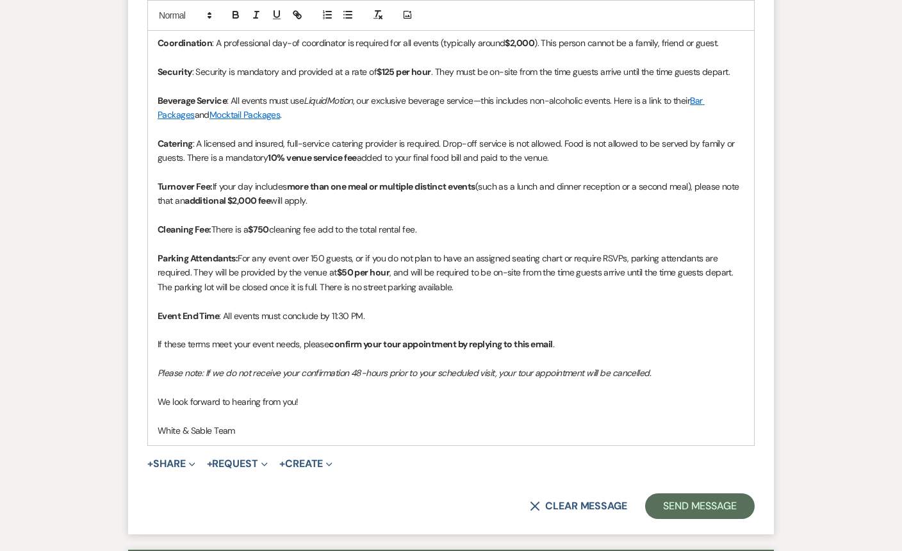
scroll to position [953, 0]
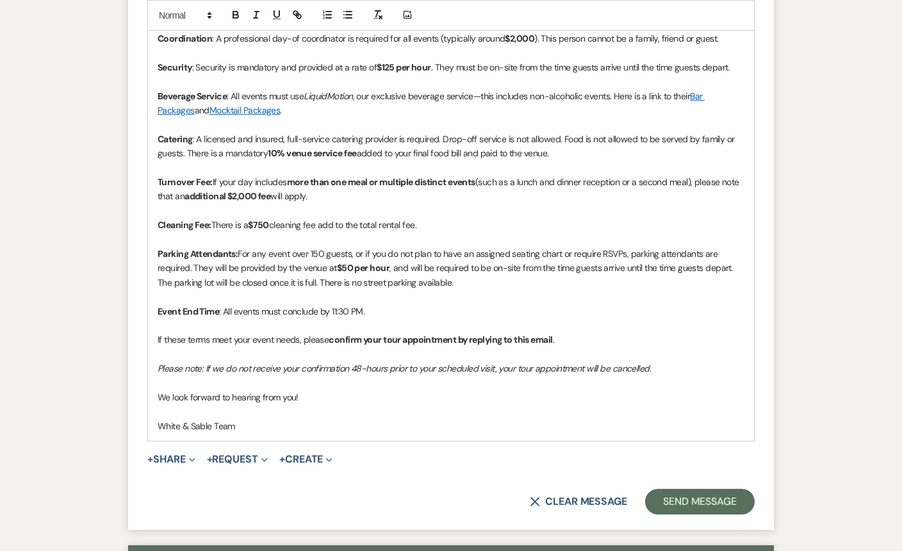
click at [351, 367] on em "Please note: If we do not receive your confirmation 48-hours prior to your sche…" at bounding box center [404, 369] width 493 height 12
drag, startPoint x: 518, startPoint y: 368, endPoint x: 417, endPoint y: 366, distance: 101.3
click at [417, 366] on em "Please note: If we do not receive your confirmation within 48-hours prior to yo…" at bounding box center [417, 369] width 518 height 12
click at [400, 404] on p "We look forward to hearing from you!" at bounding box center [451, 397] width 587 height 14
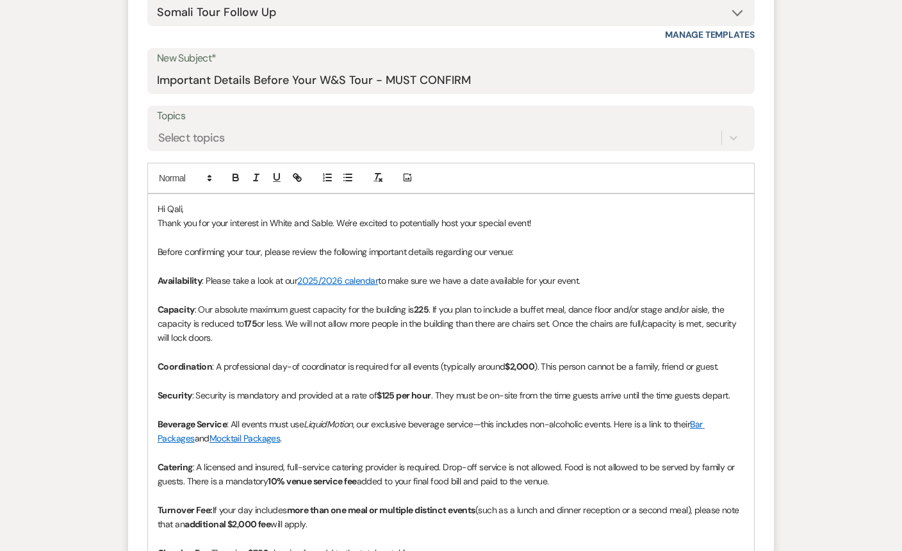
scroll to position [624, 0]
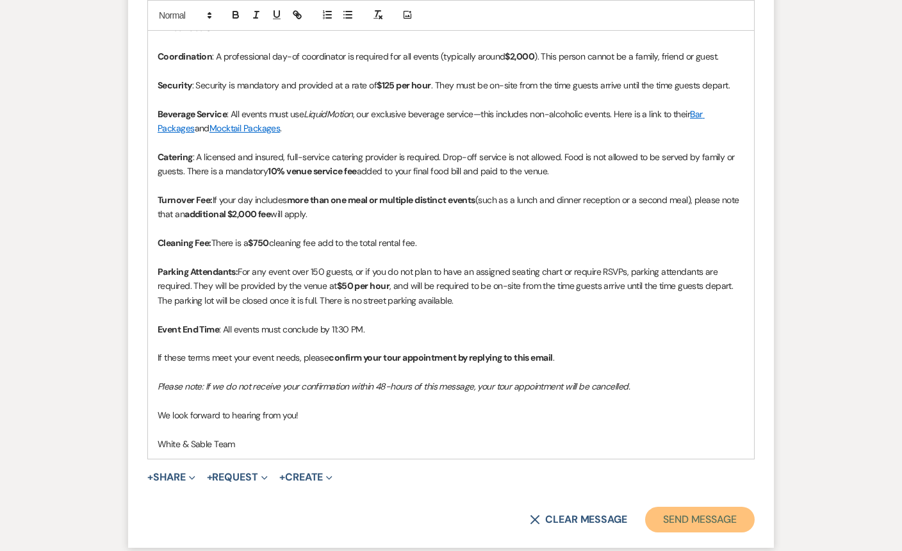
click at [713, 522] on button "Send Message" at bounding box center [700, 520] width 110 height 26
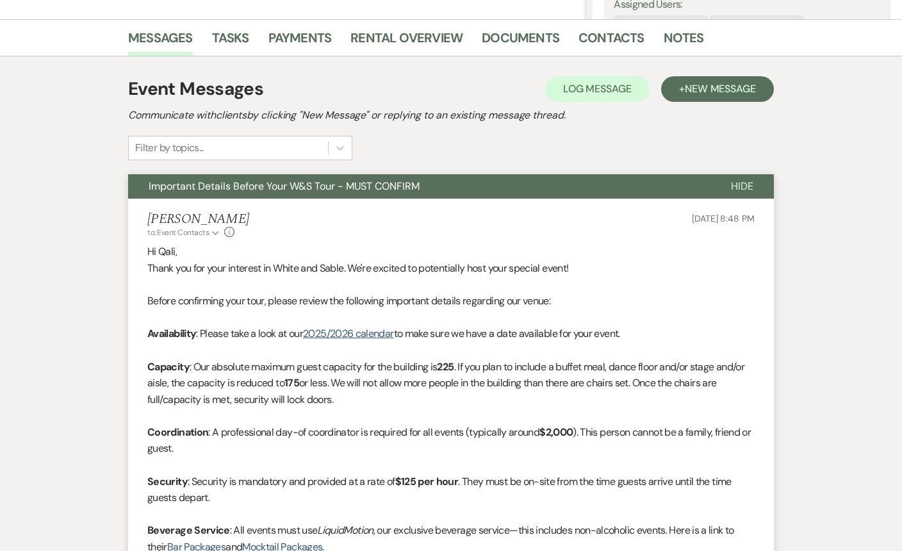
scroll to position [0, 0]
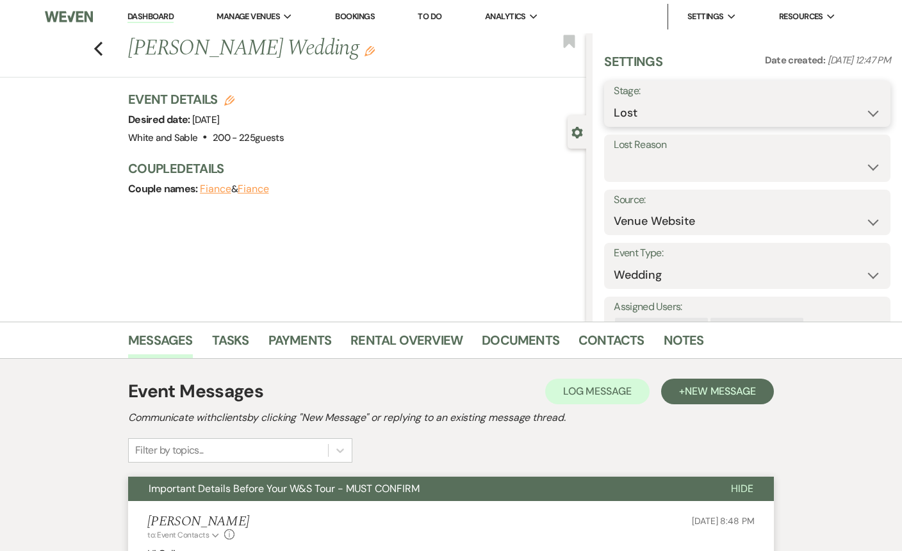
click at [654, 116] on select "Inquiry Follow Up Tour Requested Tour Confirmed Toured Proposal Sent Booked Lost" at bounding box center [747, 113] width 267 height 25
select select "9"
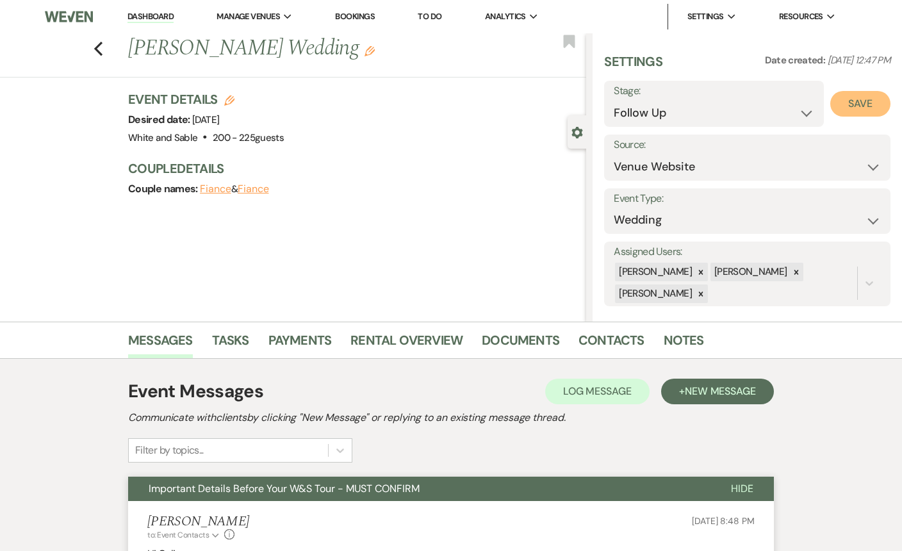
click at [850, 106] on button "Save" at bounding box center [860, 104] width 60 height 26
click at [97, 50] on use "button" at bounding box center [98, 49] width 8 height 14
select select "9"
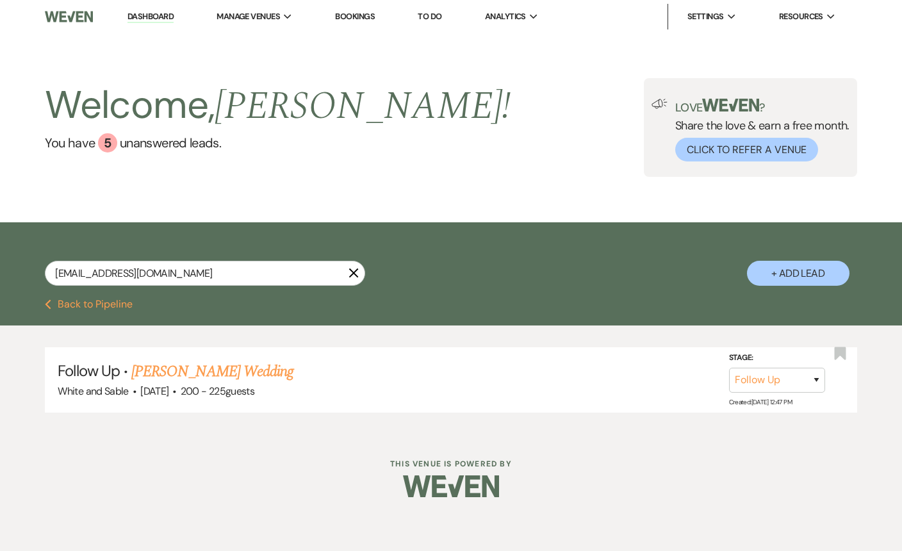
click at [148, 10] on li "Dashboard" at bounding box center [150, 17] width 59 height 26
click at [149, 13] on link "Dashboard" at bounding box center [151, 17] width 46 height 12
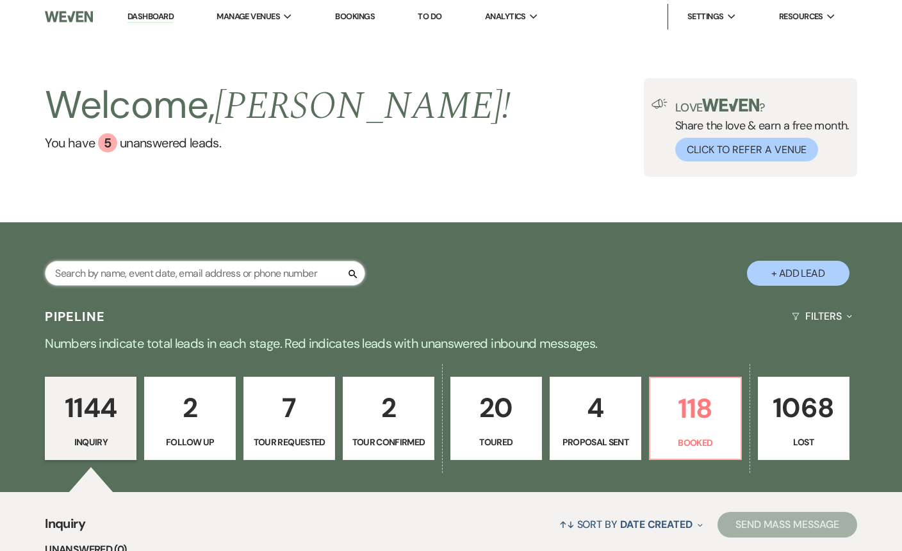
click at [276, 268] on input "text" at bounding box center [205, 273] width 320 height 25
paste input "[EMAIL_ADDRESS][DOMAIN_NAME]"
type input "[EMAIL_ADDRESS][DOMAIN_NAME]"
select select "9"
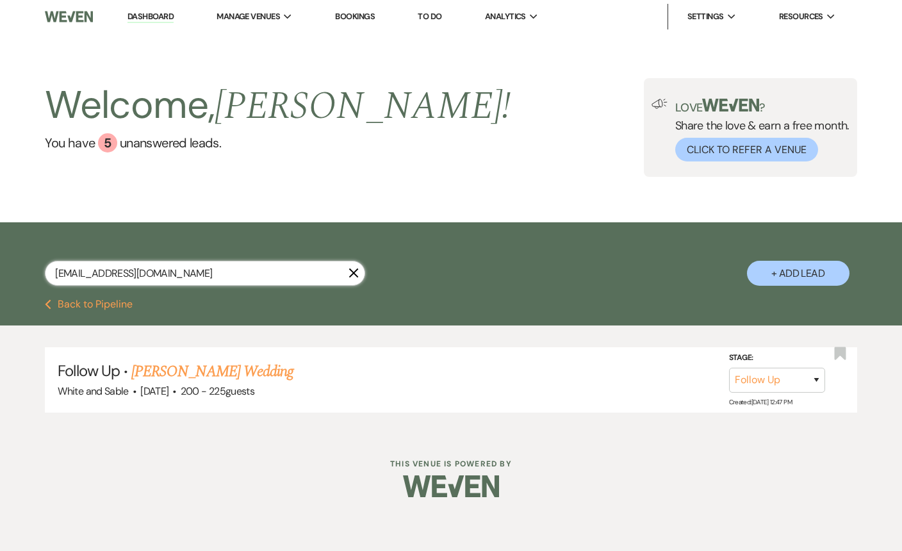
click at [197, 274] on input "[EMAIL_ADDRESS][DOMAIN_NAME]" at bounding box center [205, 273] width 320 height 25
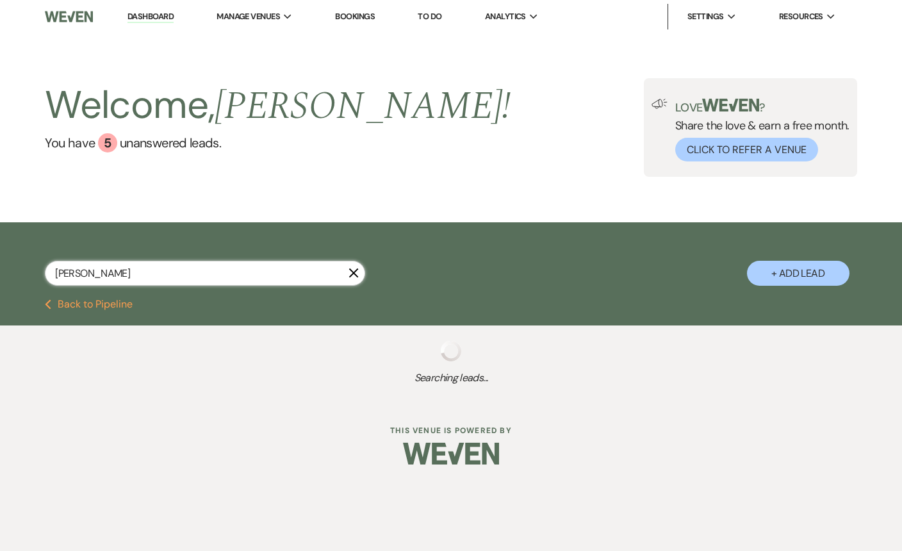
type input "[PERSON_NAME]"
select select "2"
select select "8"
select select "5"
select select "8"
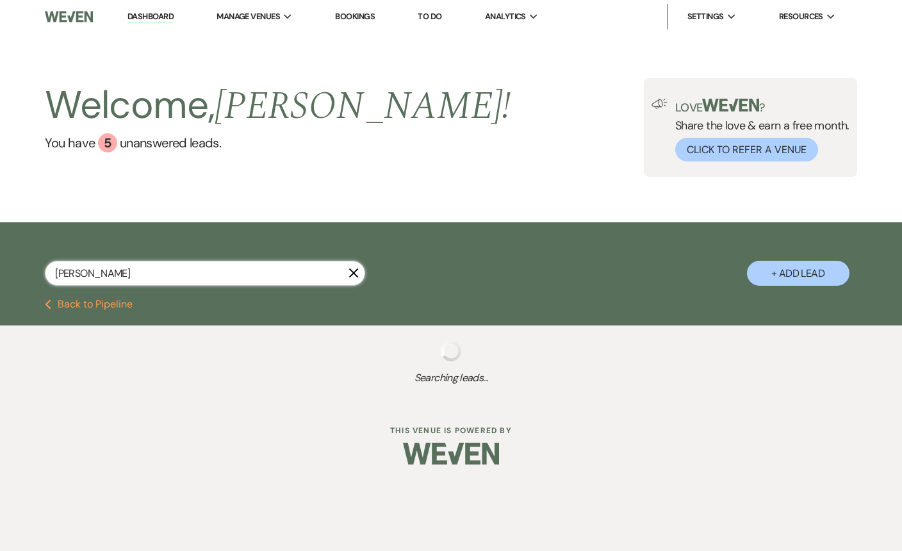
select select "5"
select select "8"
select select "6"
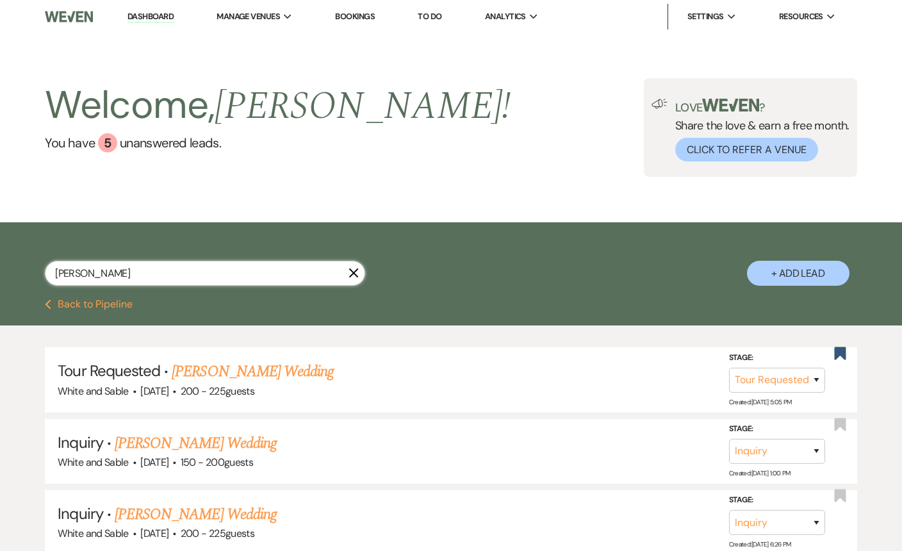
type input "[PERSON_NAME]"
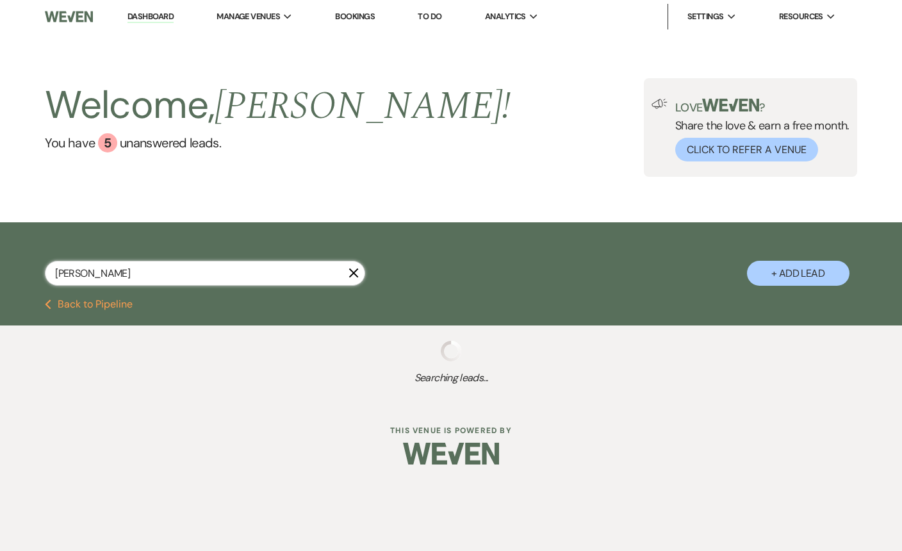
select select "2"
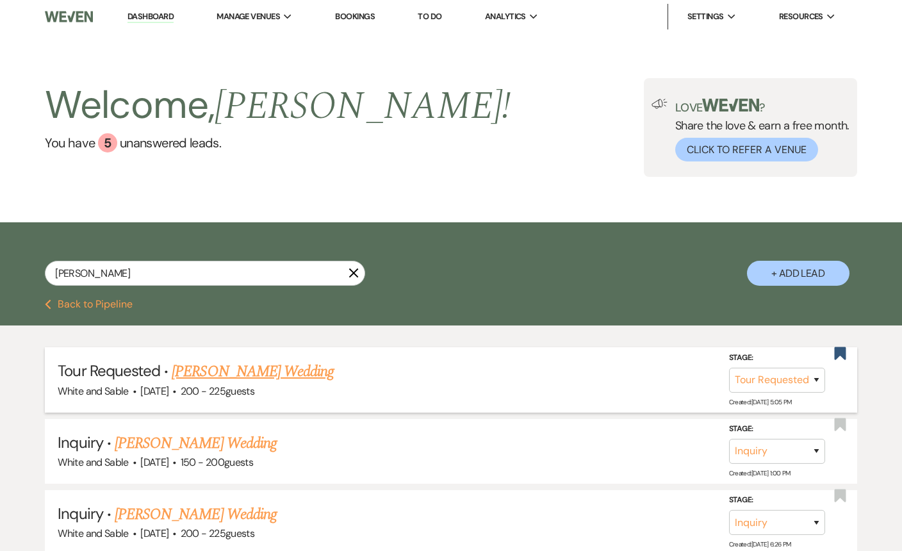
click at [223, 384] on span "200 - 225 guests" at bounding box center [218, 390] width 74 height 13
click at [227, 366] on link "[PERSON_NAME] Wedding" at bounding box center [253, 371] width 162 height 23
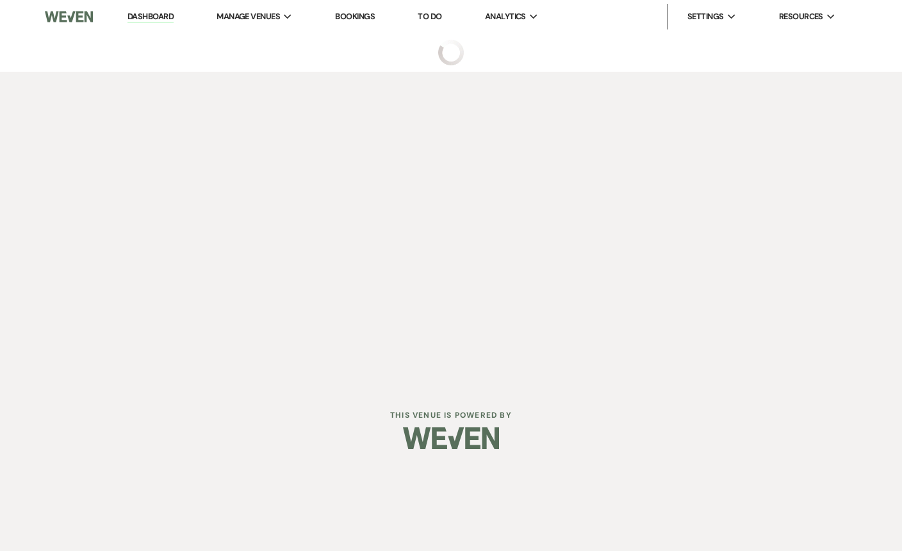
select select "2"
select select "5"
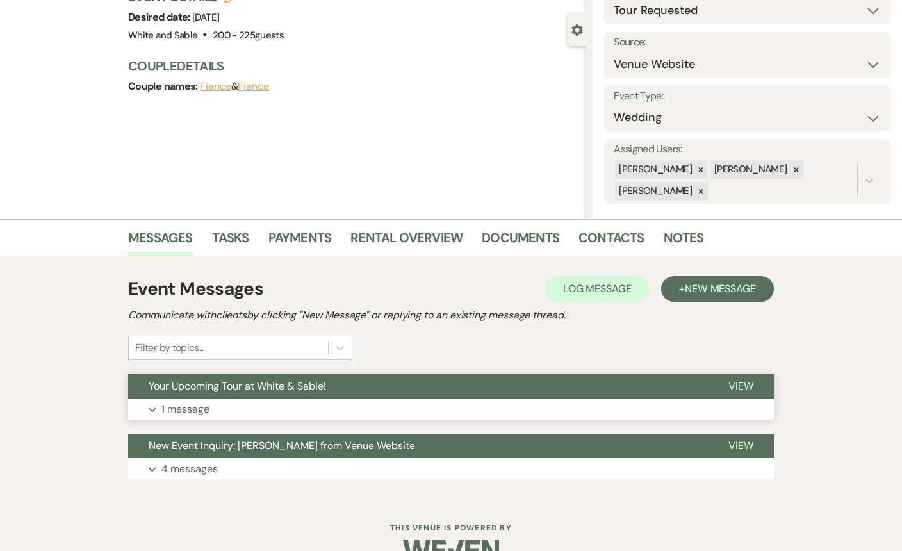
click at [365, 398] on button "Your Upcoming Tour at White & Sable!" at bounding box center [418, 386] width 580 height 24
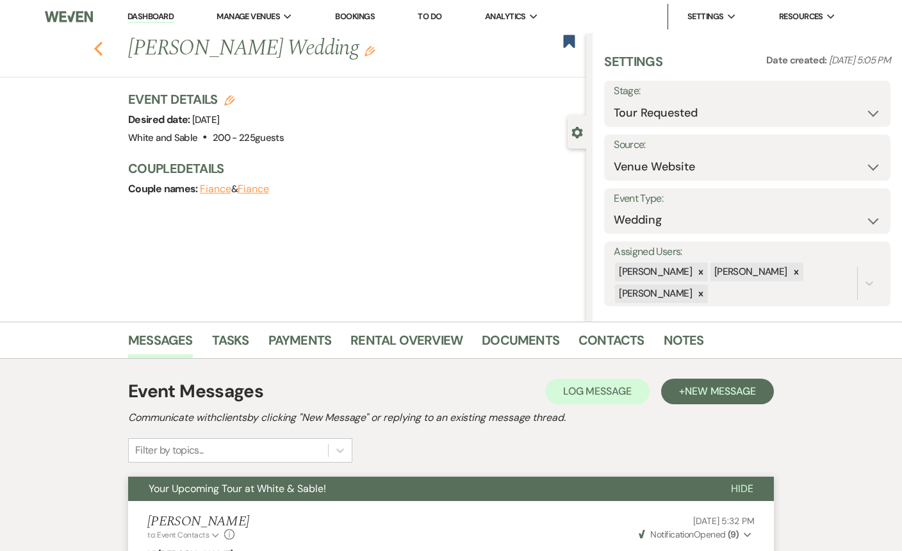
click at [100, 48] on icon "Previous" at bounding box center [99, 48] width 10 height 15
select select "2"
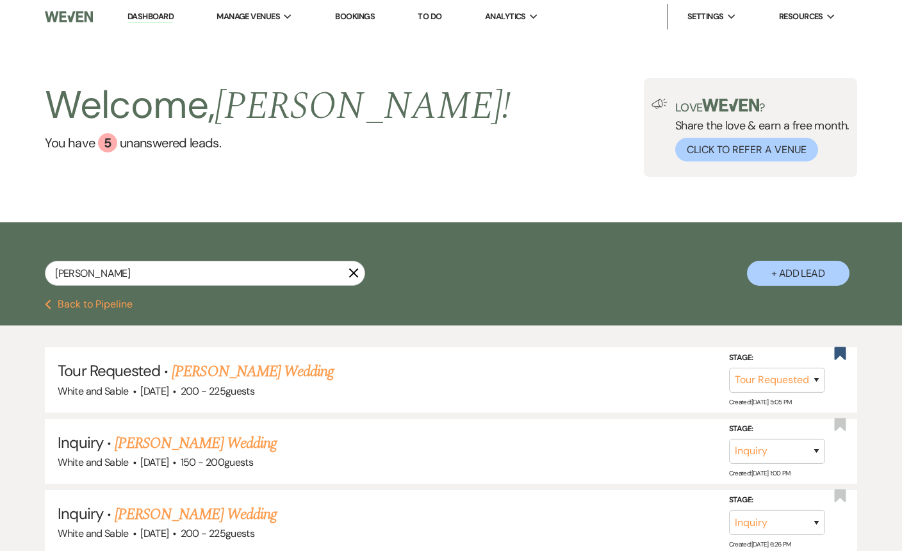
click at [143, 14] on link "Dashboard" at bounding box center [151, 17] width 46 height 12
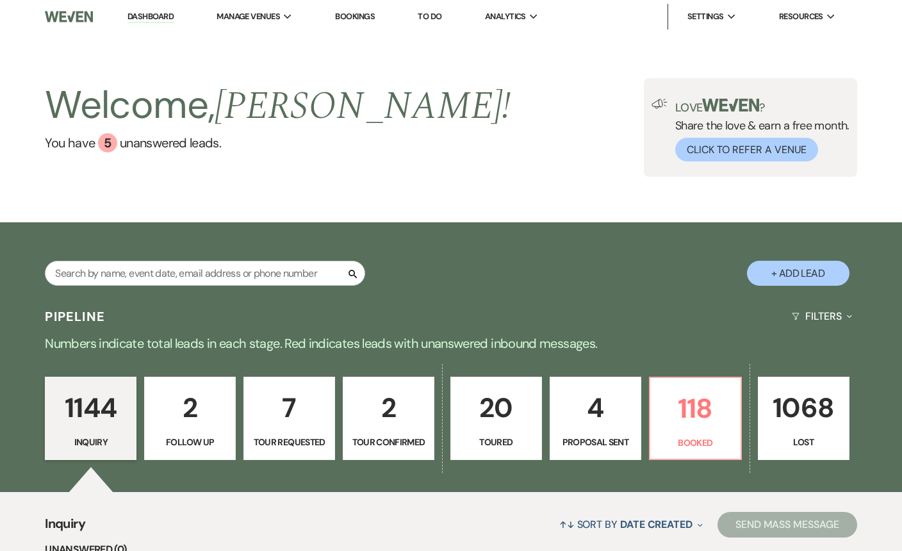
click at [602, 417] on p "4" at bounding box center [595, 407] width 75 height 43
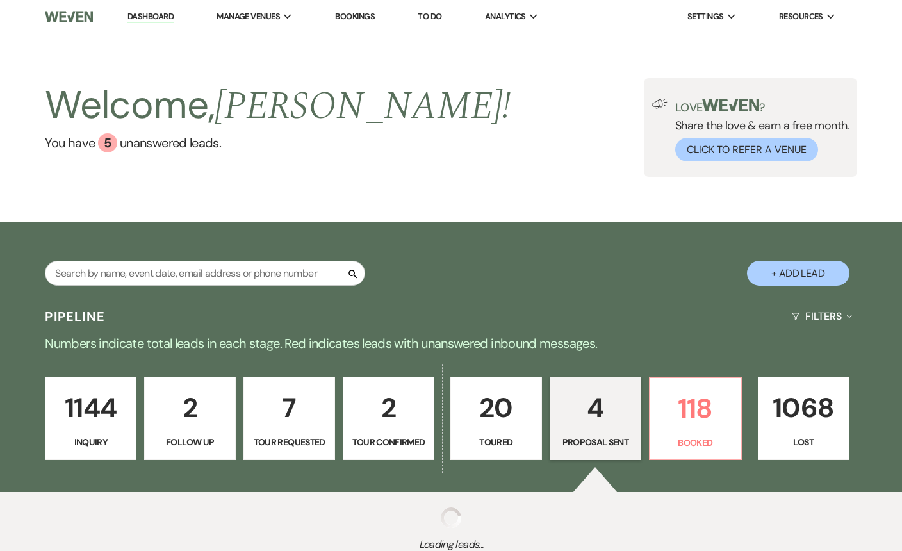
select select "6"
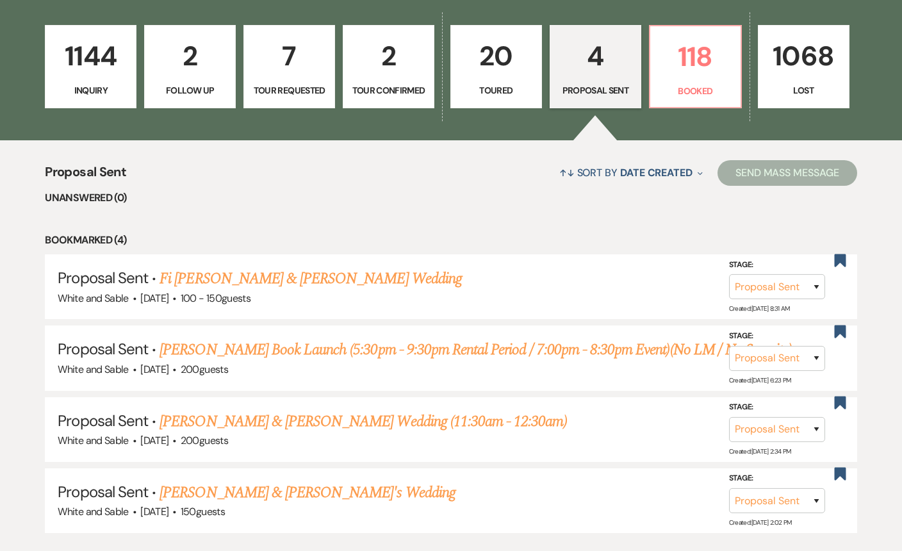
scroll to position [472, 0]
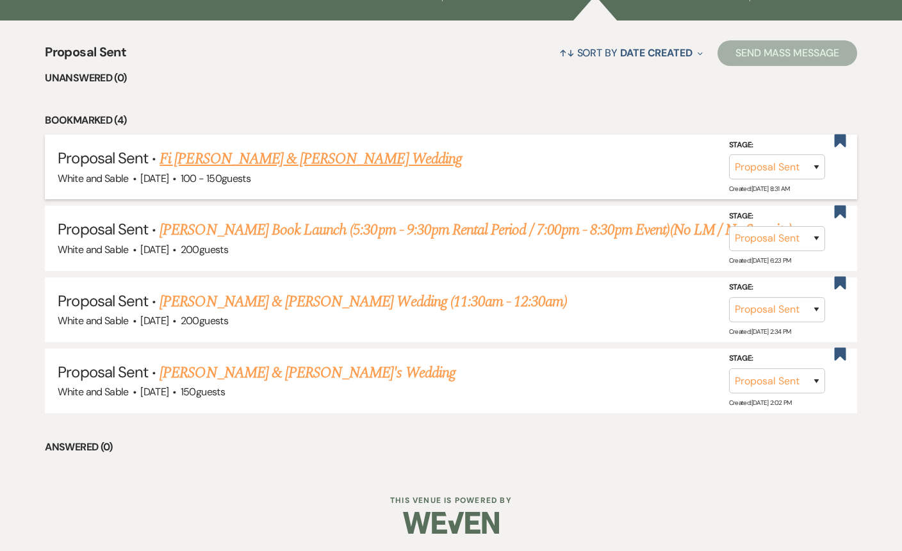
click at [338, 160] on link "Fi [PERSON_NAME] & [PERSON_NAME] Wedding" at bounding box center [311, 158] width 302 height 23
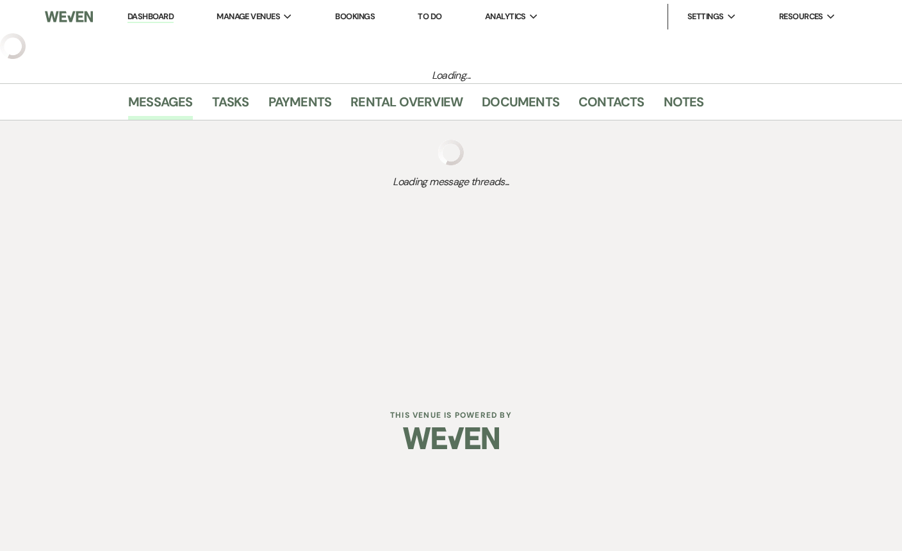
select select "6"
select select "7"
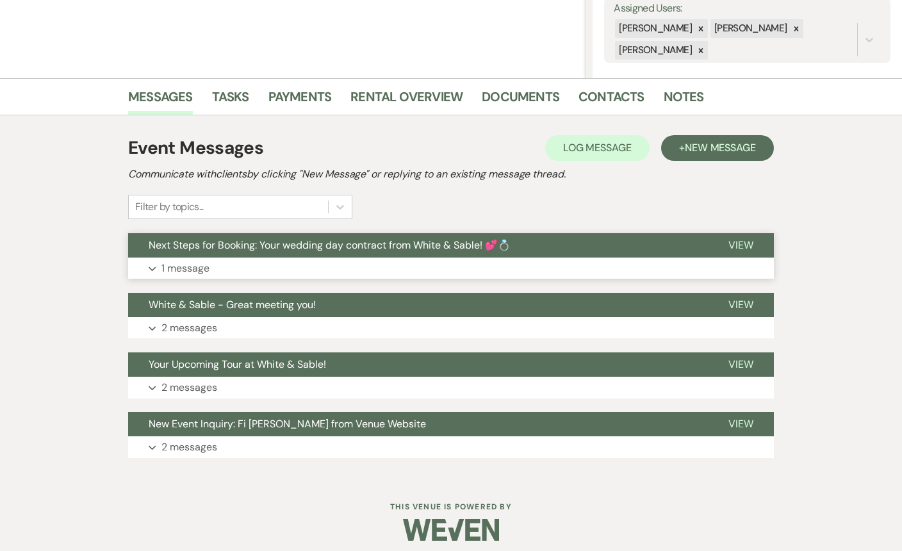
click at [323, 242] on span "Next Steps for Booking: Your wedding day contract from White & Sable! 💕💍" at bounding box center [330, 244] width 362 height 13
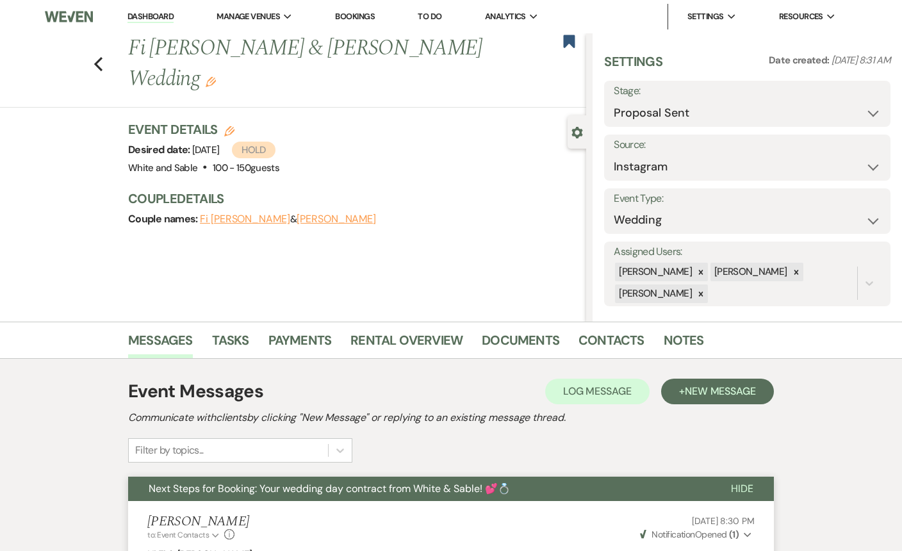
click at [104, 42] on div "Previous Fi [PERSON_NAME] & [PERSON_NAME] Wedding Edit Bookmark" at bounding box center [290, 70] width 593 height 74
click at [95, 56] on icon "Previous" at bounding box center [99, 63] width 10 height 15
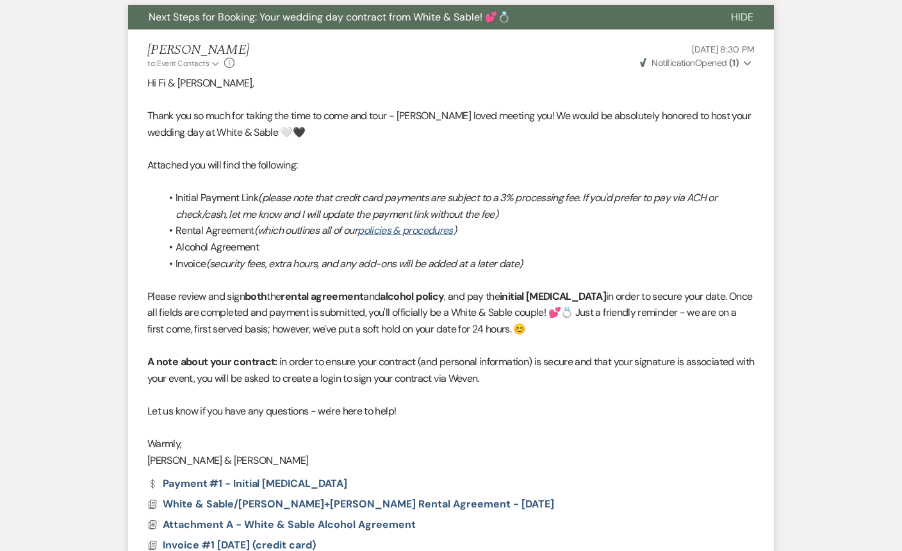
select select "6"
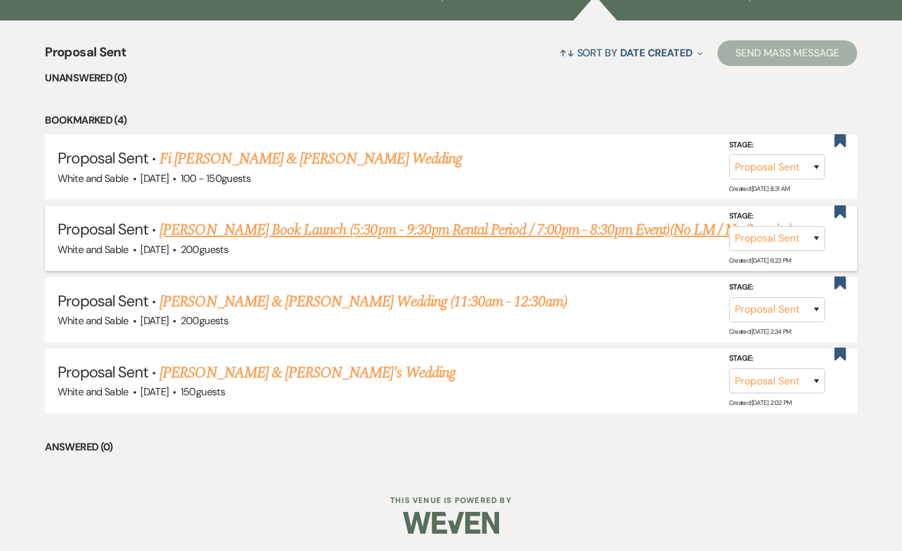
scroll to position [0, 0]
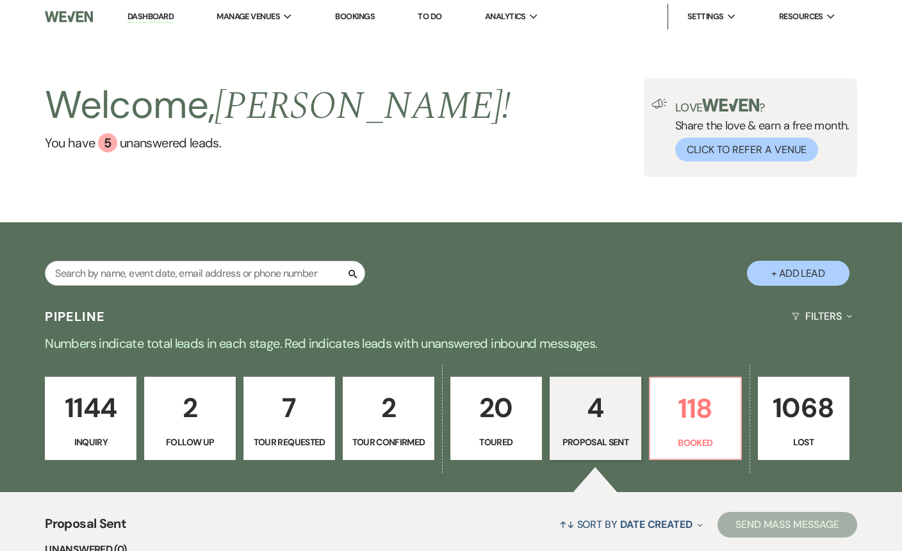
click at [109, 414] on p "1144" at bounding box center [90, 407] width 75 height 43
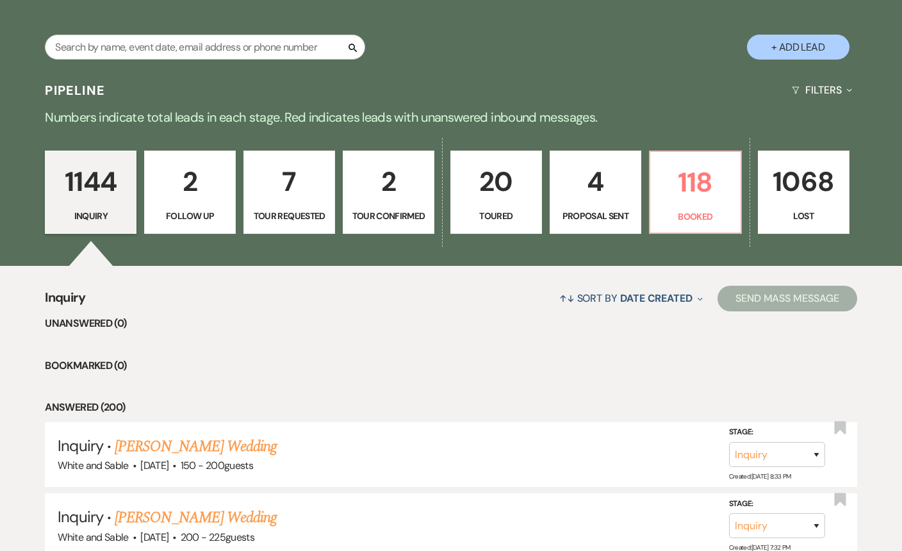
click at [270, 238] on div "1144 Inquiry 2 Follow Up 7 Tour Requested 2 Tour Confirmed 20 Toured 4 Proposal…" at bounding box center [451, 200] width 902 height 131
click at [272, 191] on p "7" at bounding box center [289, 181] width 75 height 43
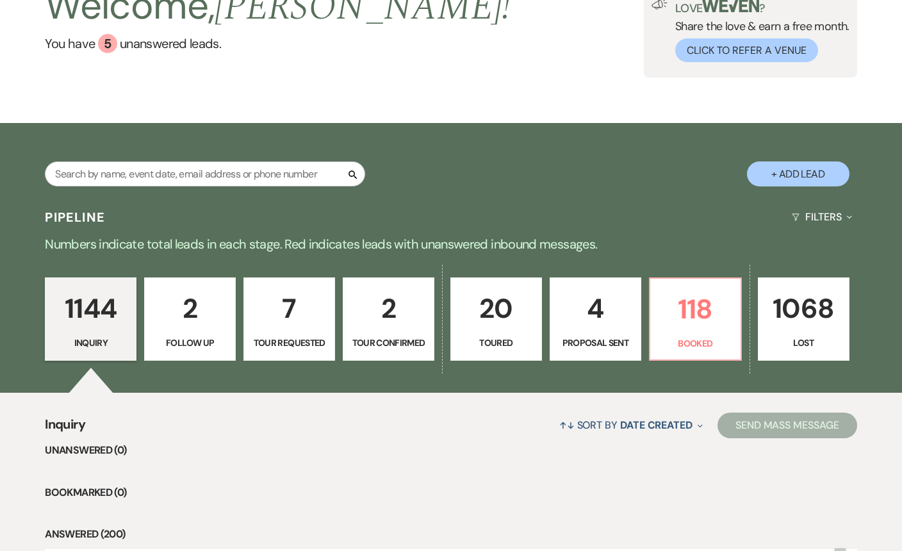
select select "2"
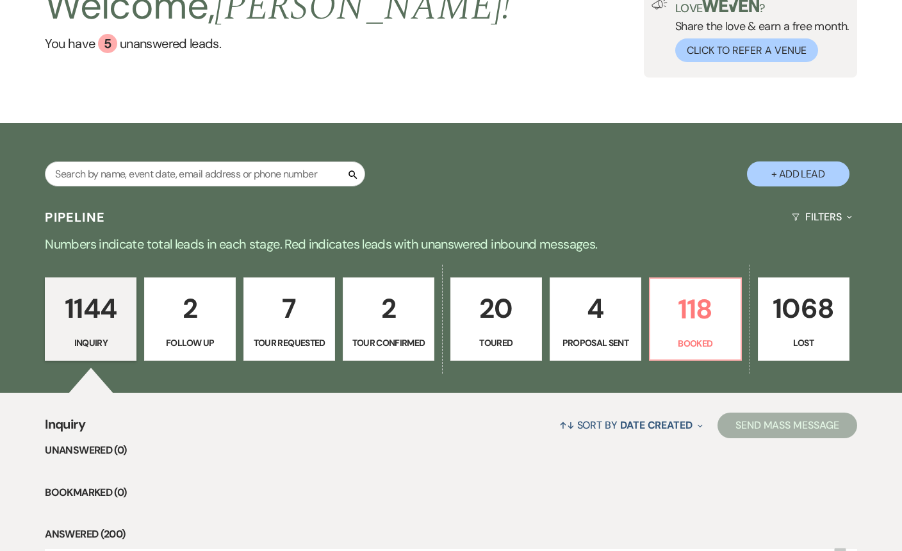
select select "2"
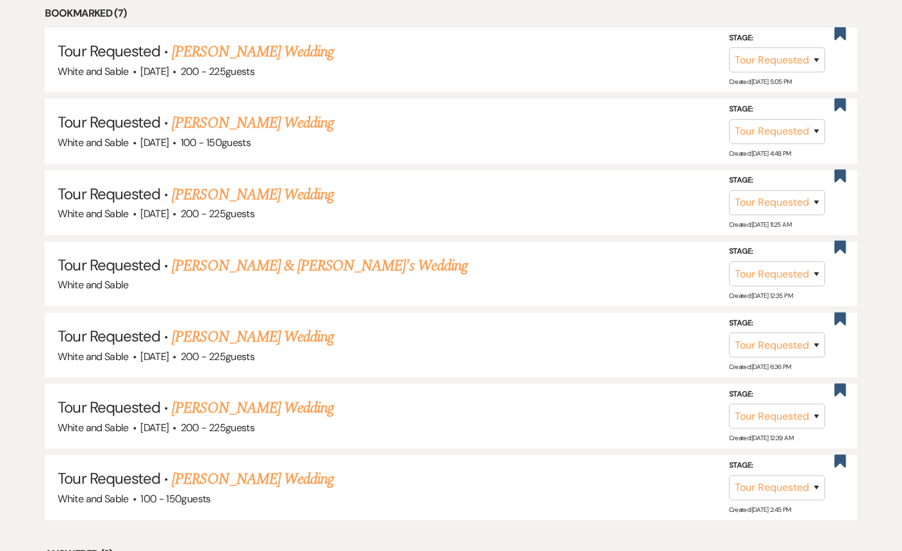
scroll to position [567, 0]
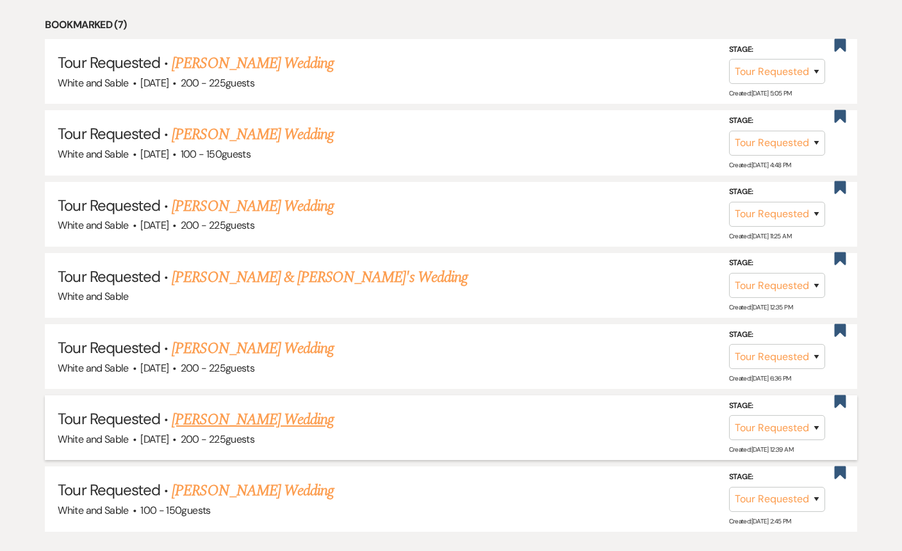
click at [297, 423] on link "[PERSON_NAME] Wedding" at bounding box center [253, 419] width 162 height 23
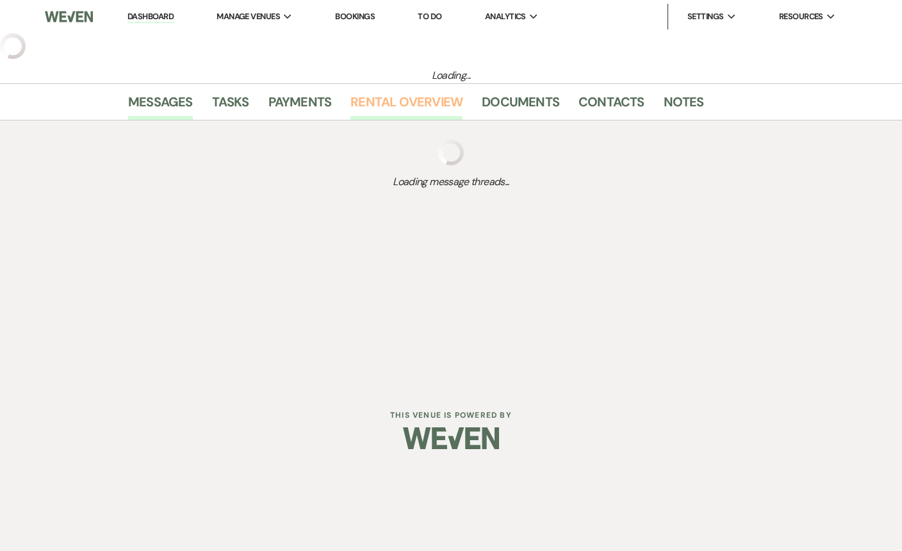
select select "2"
select select "5"
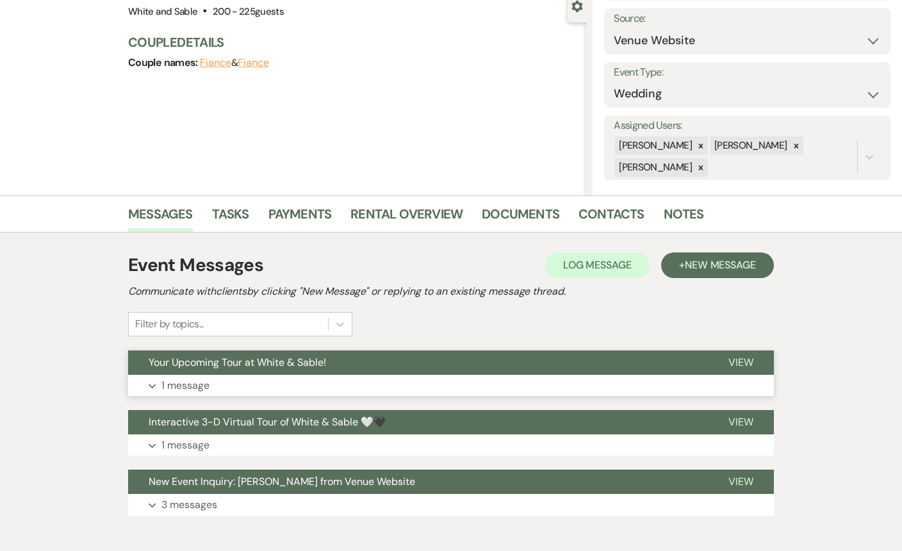
click at [344, 353] on button "Your Upcoming Tour at White & Sable!" at bounding box center [418, 363] width 580 height 24
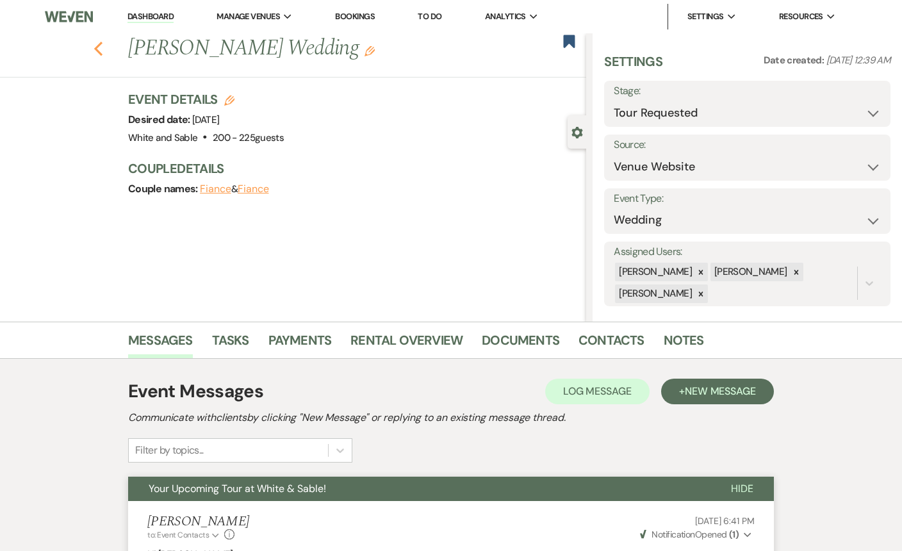
click at [99, 47] on icon "Previous" at bounding box center [99, 48] width 10 height 15
select select "2"
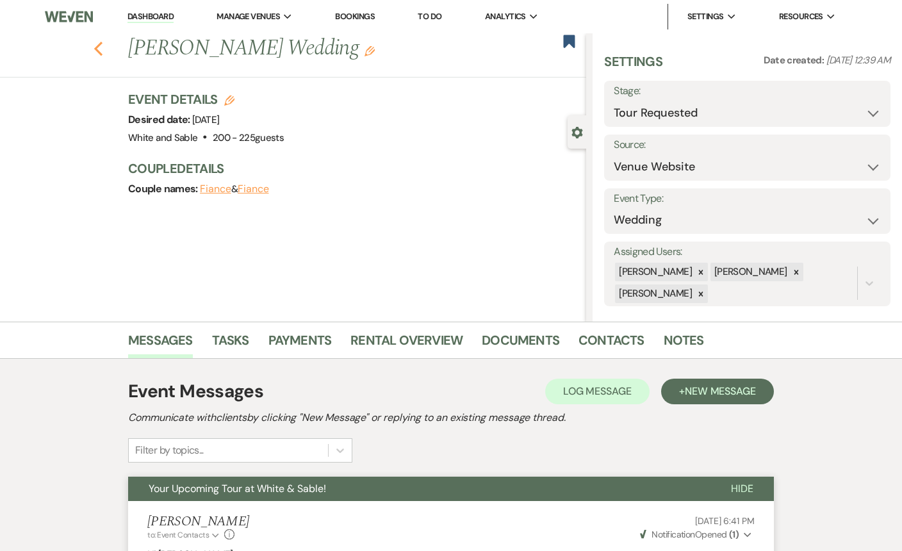
select select "2"
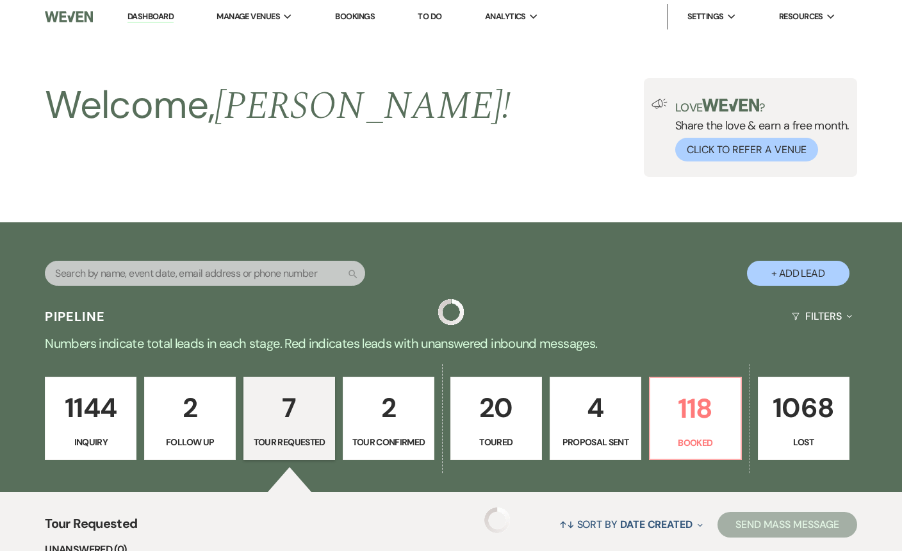
scroll to position [567, 0]
